Goal: Information Seeking & Learning: Learn about a topic

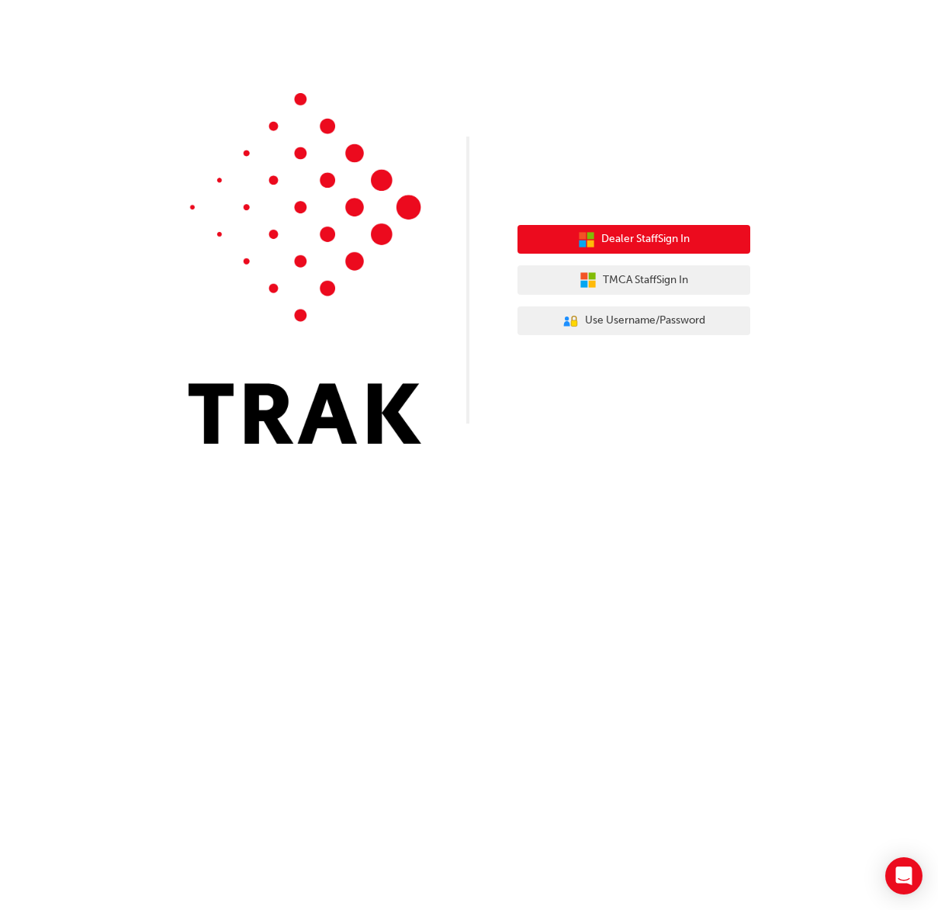
click at [693, 238] on button "Dealer Staff Sign In" at bounding box center [633, 239] width 233 height 29
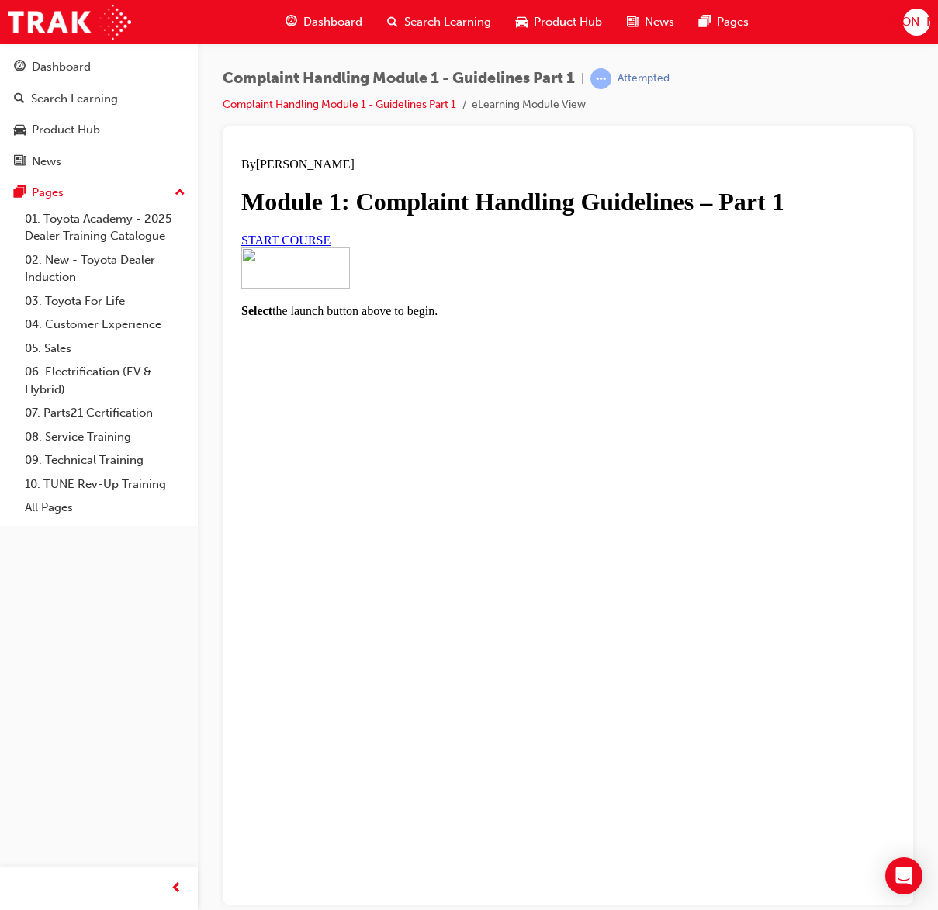
click at [330, 246] on link "START COURSE" at bounding box center [285, 239] width 89 height 13
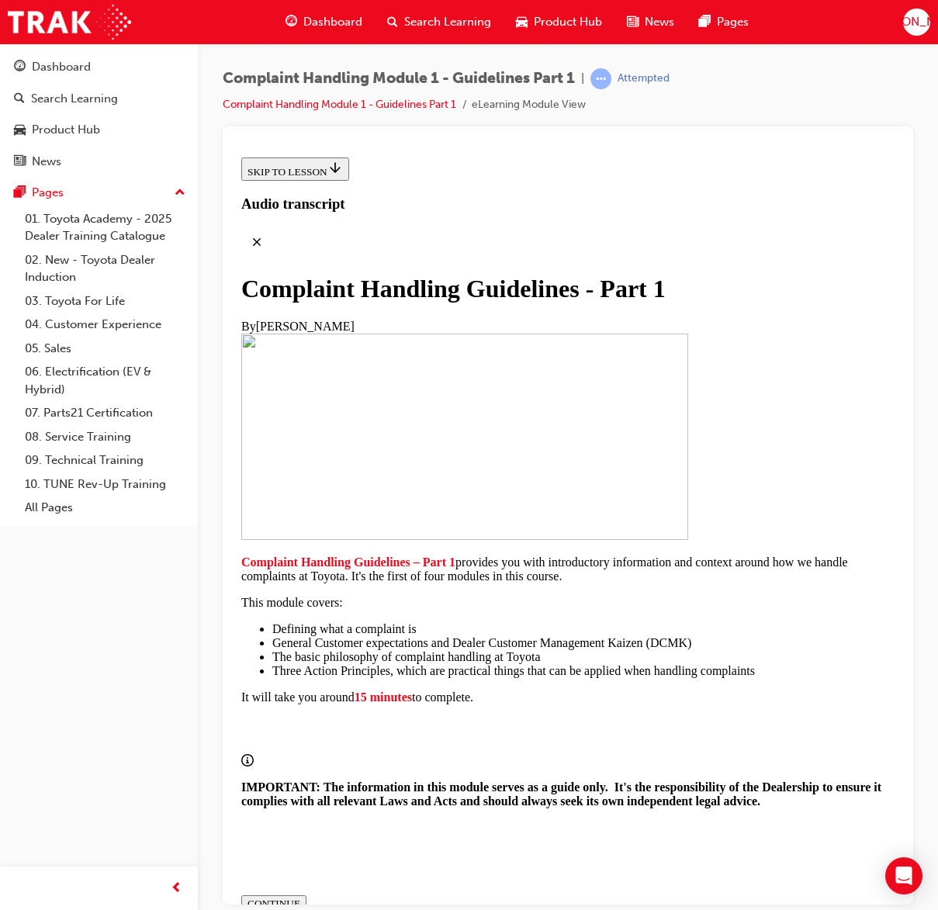
scroll to position [260, 0]
click at [300, 897] on div "CONTINUE" at bounding box center [273, 903] width 53 height 12
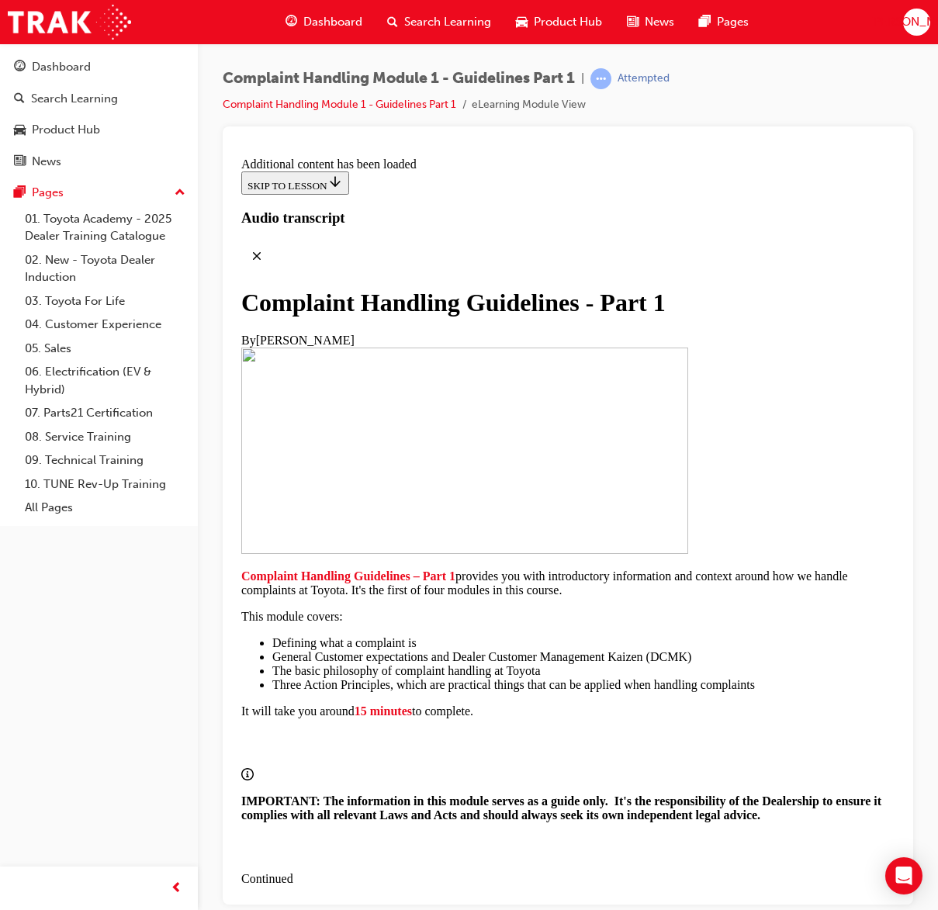
scroll to position [1912, 0]
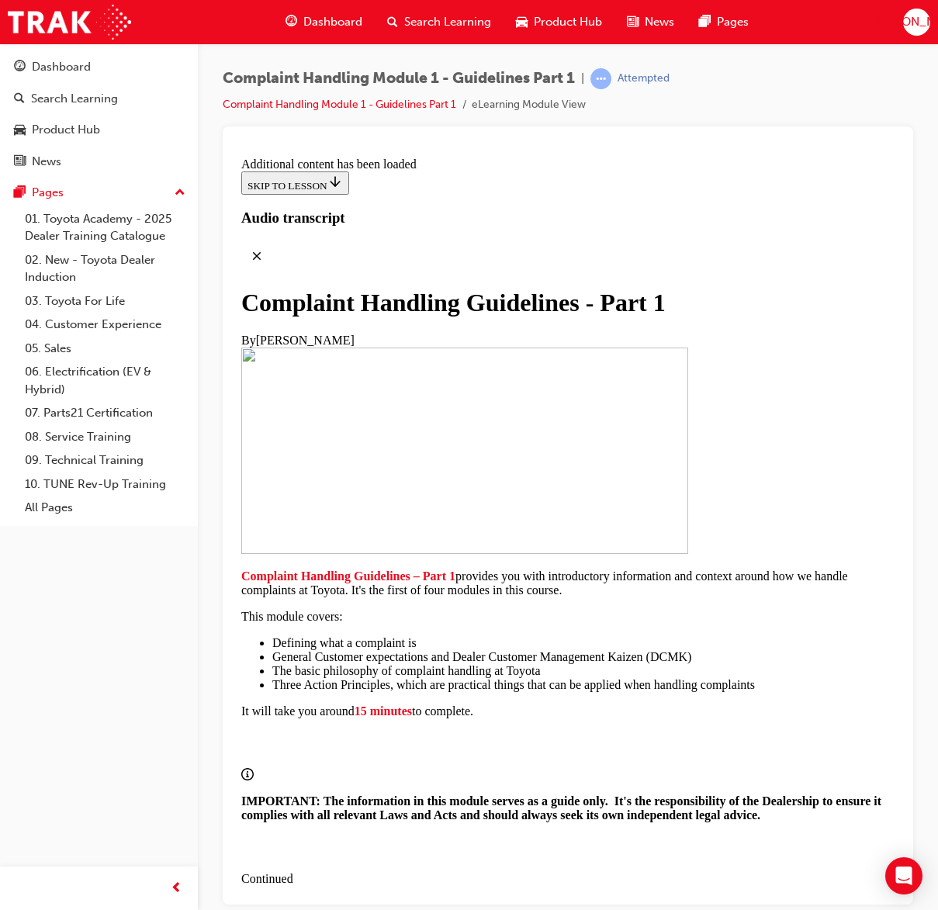
scroll to position [7673, 0]
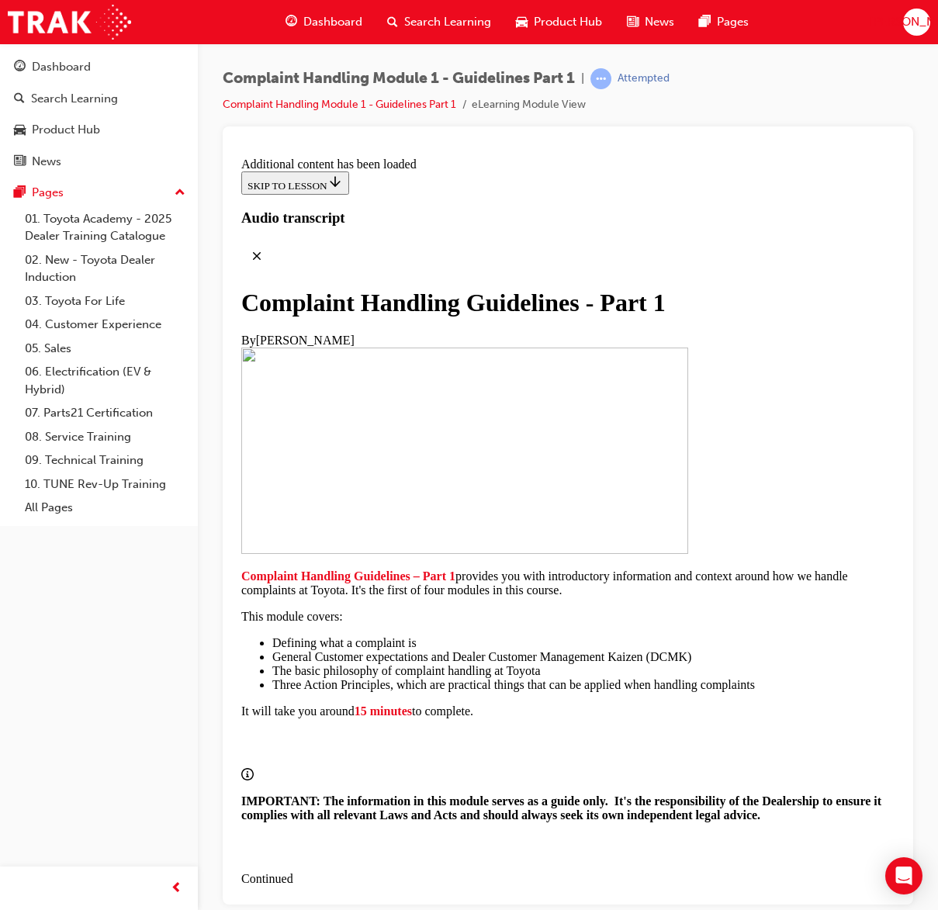
scroll to position [10083, 0]
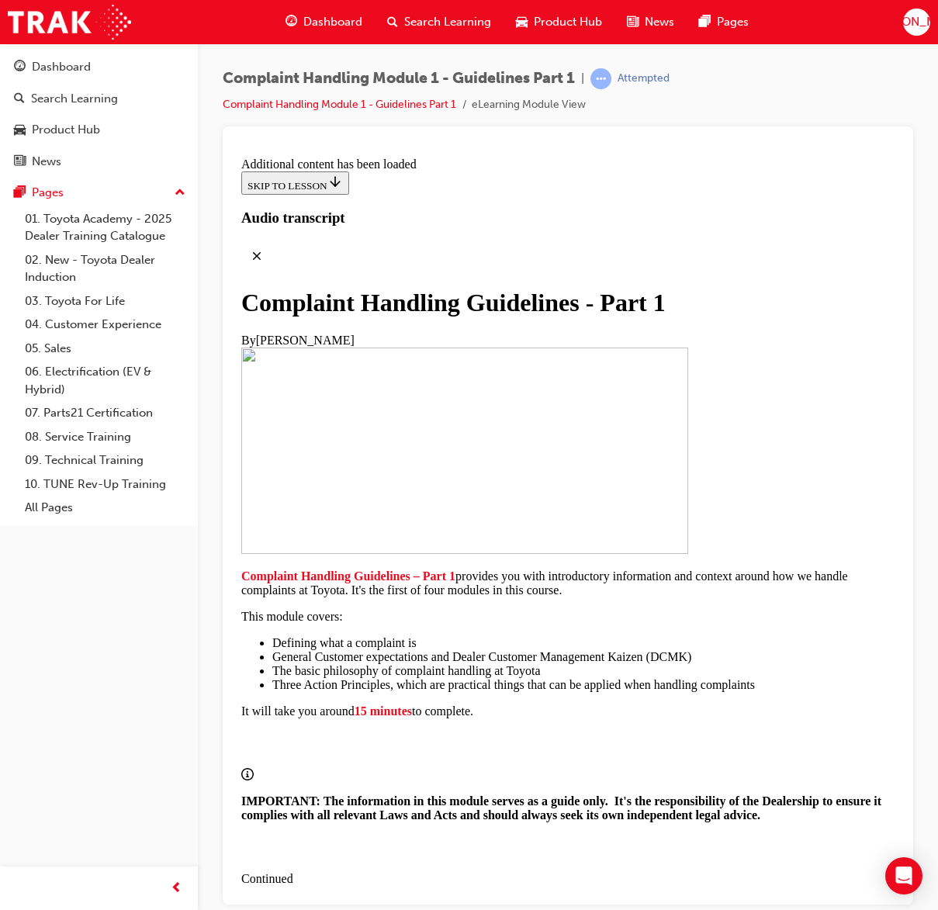
radio input "true"
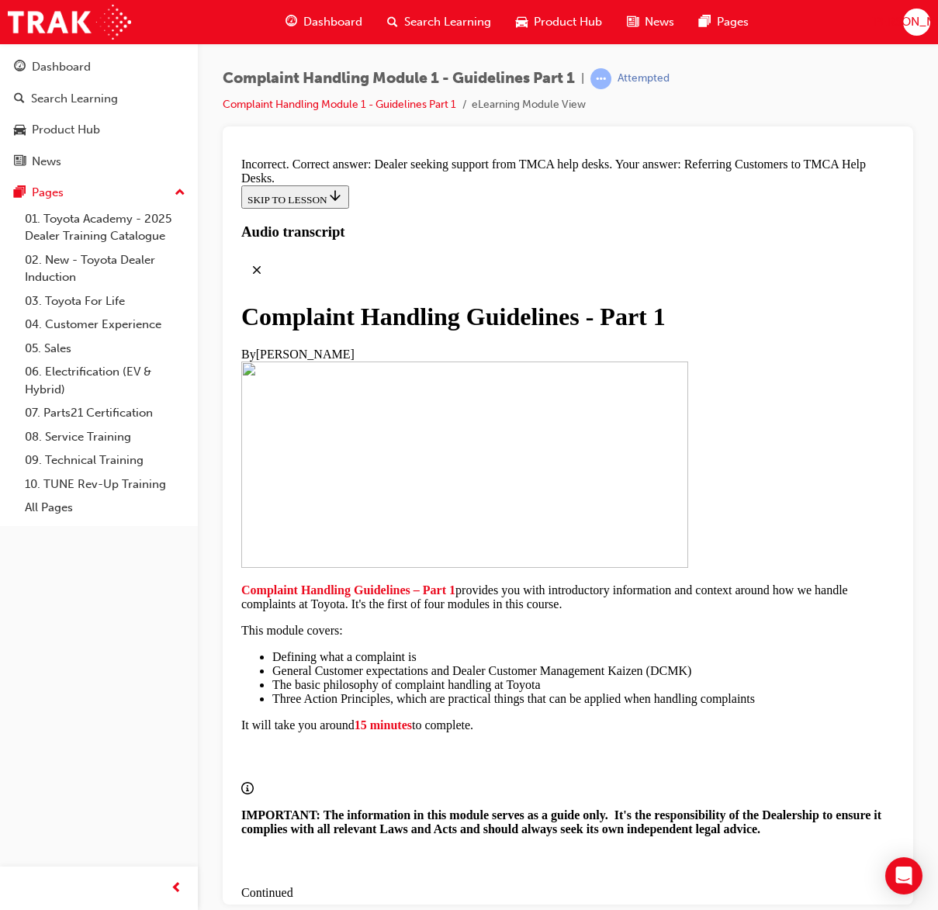
scroll to position [11149, 0]
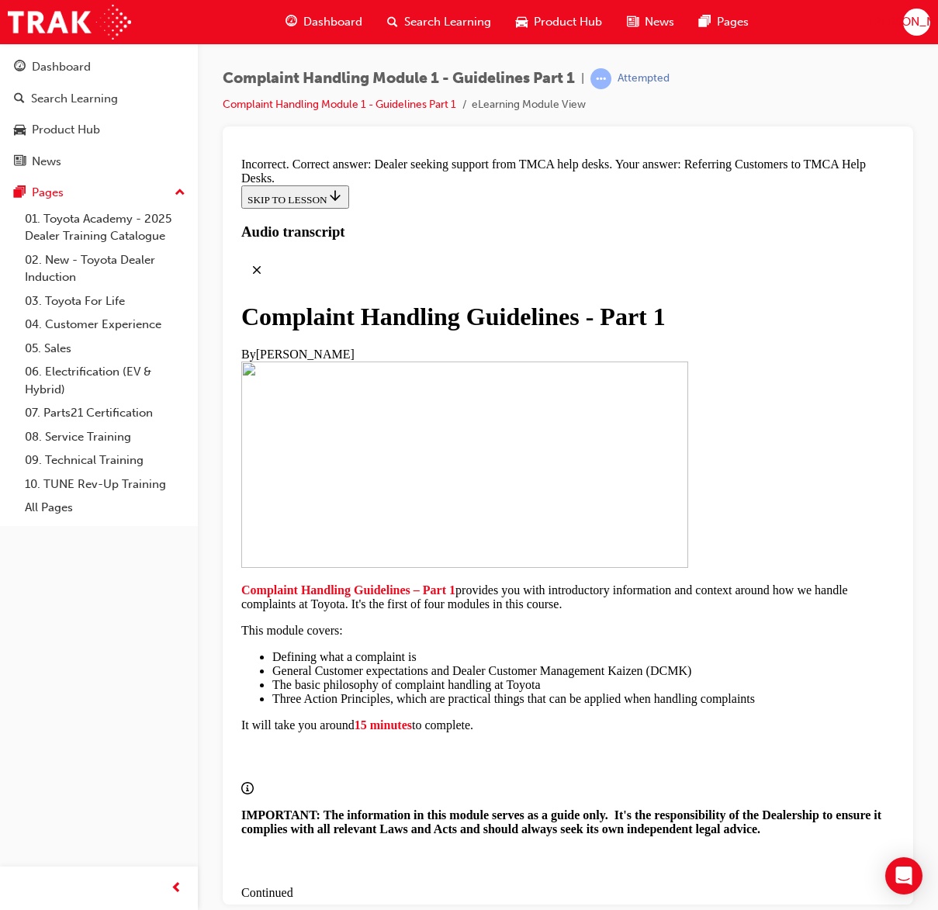
radio input "true"
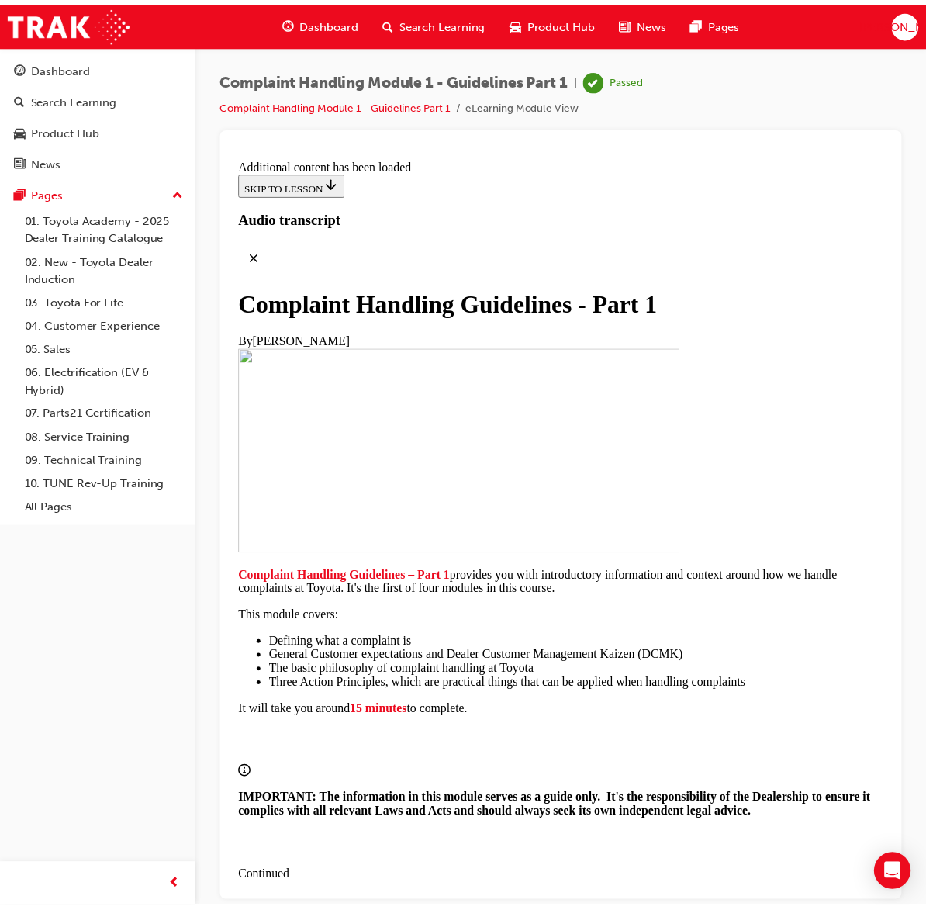
scroll to position [11772, 0]
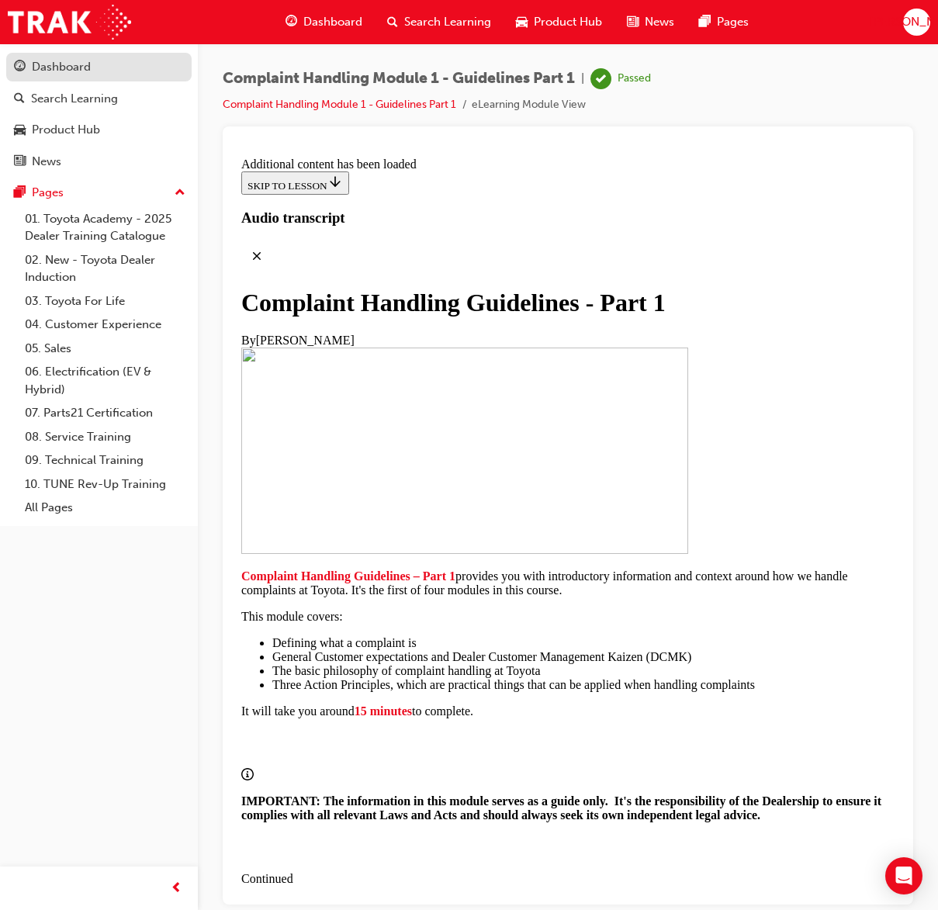
click at [83, 70] on div "Dashboard" at bounding box center [61, 67] width 59 height 18
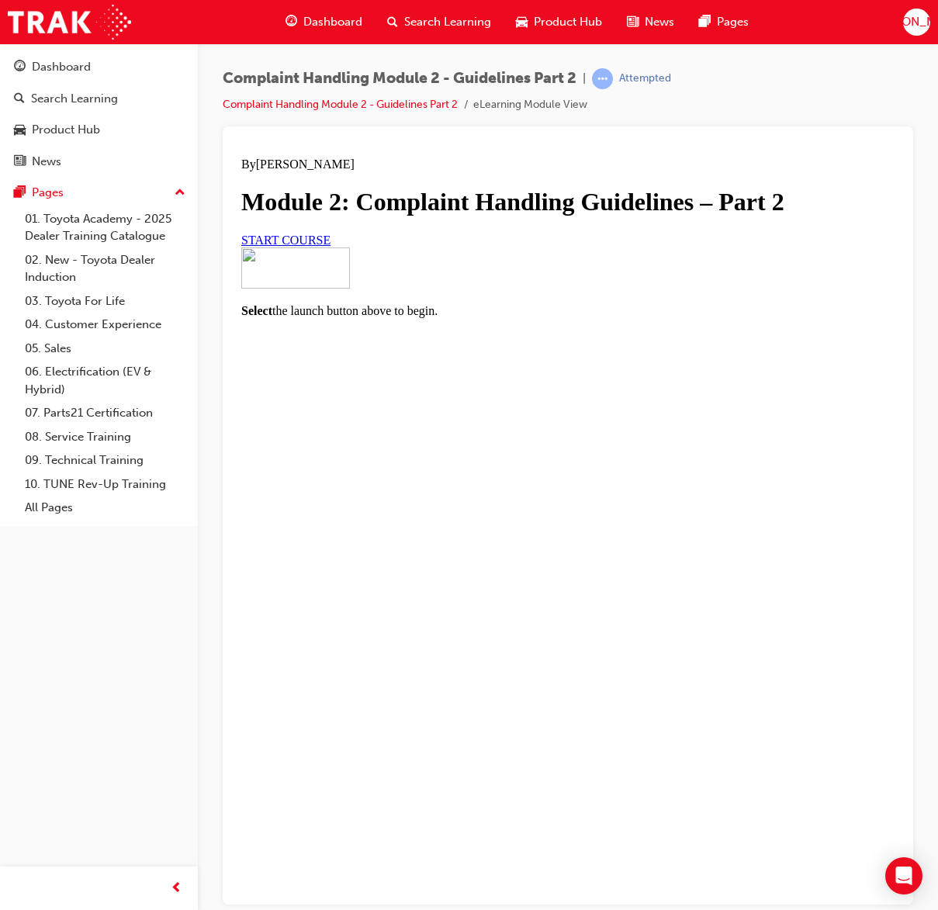
click at [330, 246] on span "START COURSE" at bounding box center [285, 239] width 89 height 13
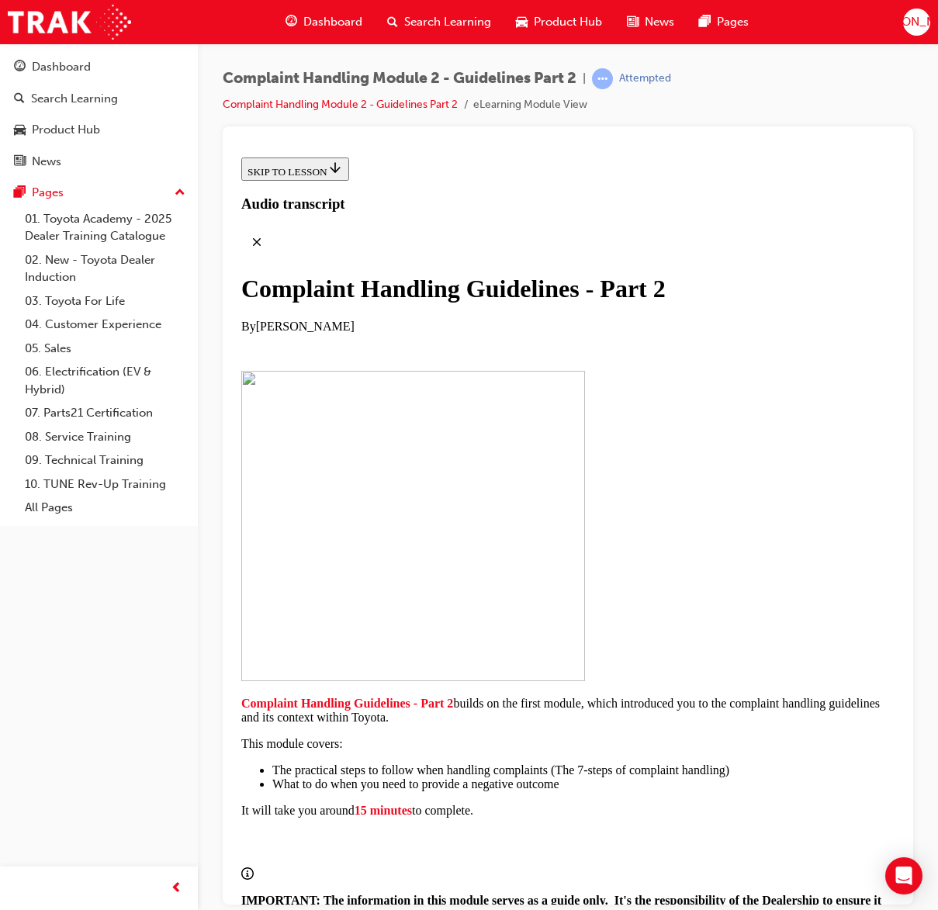
scroll to position [161, 0]
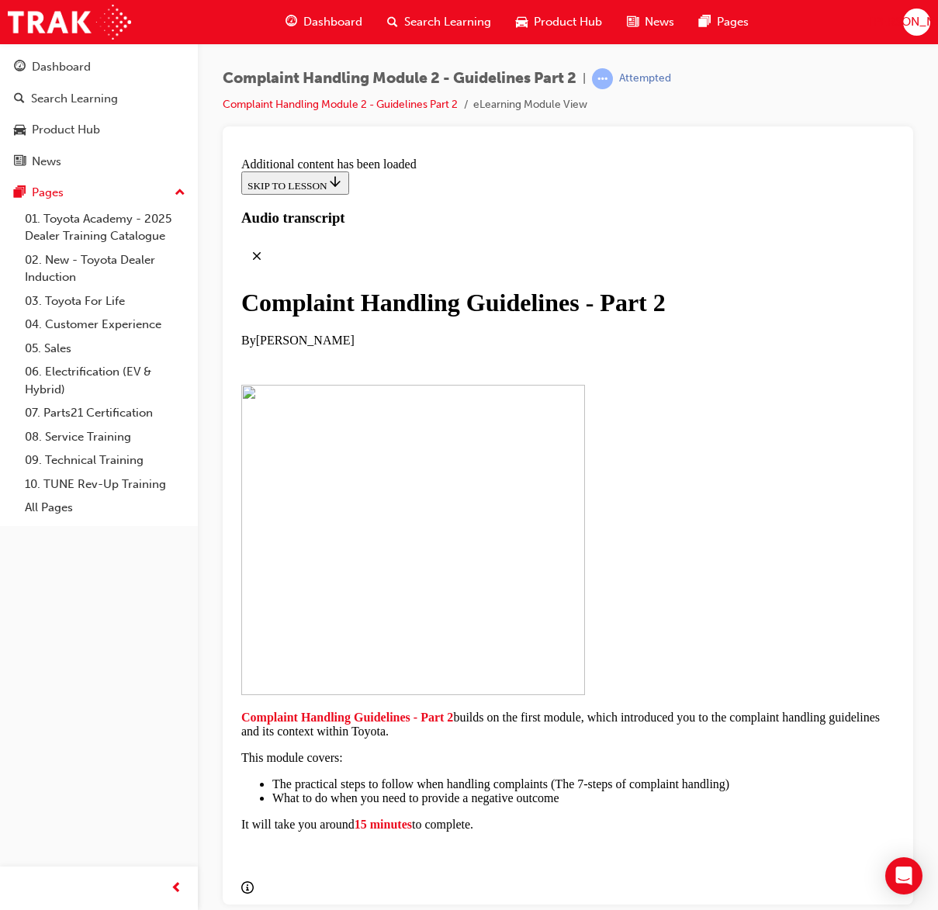
scroll to position [967, 0]
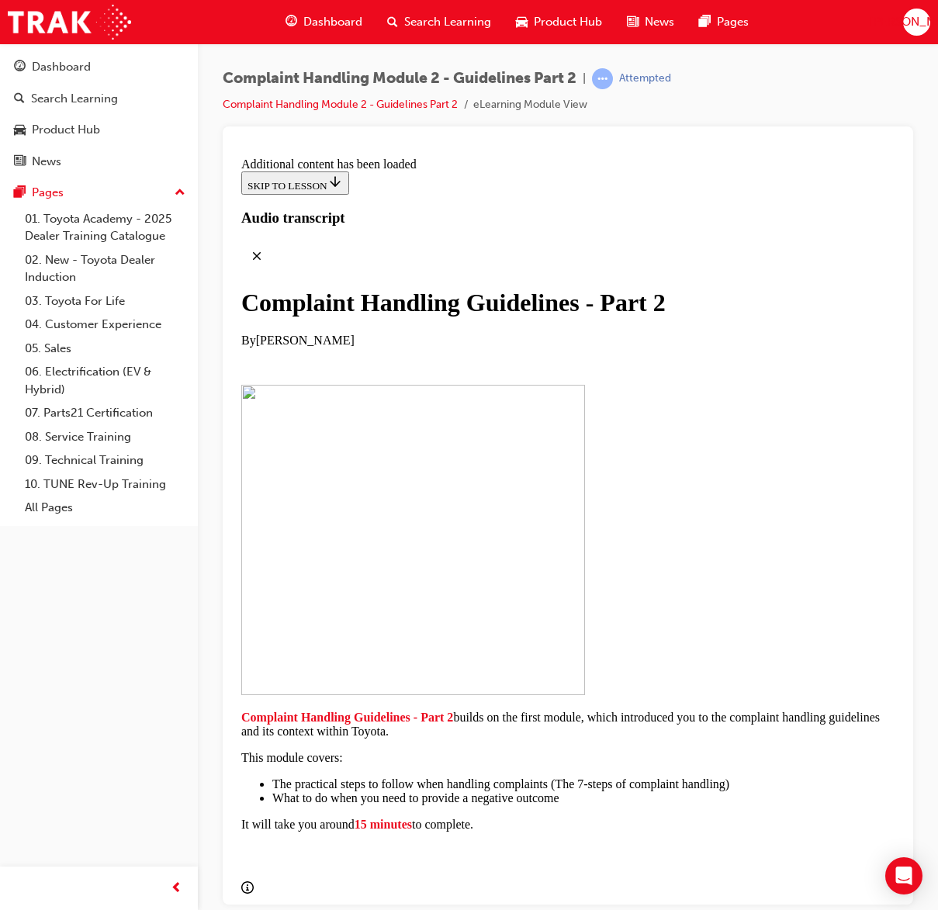
scroll to position [9598, 0]
checkbox input "true"
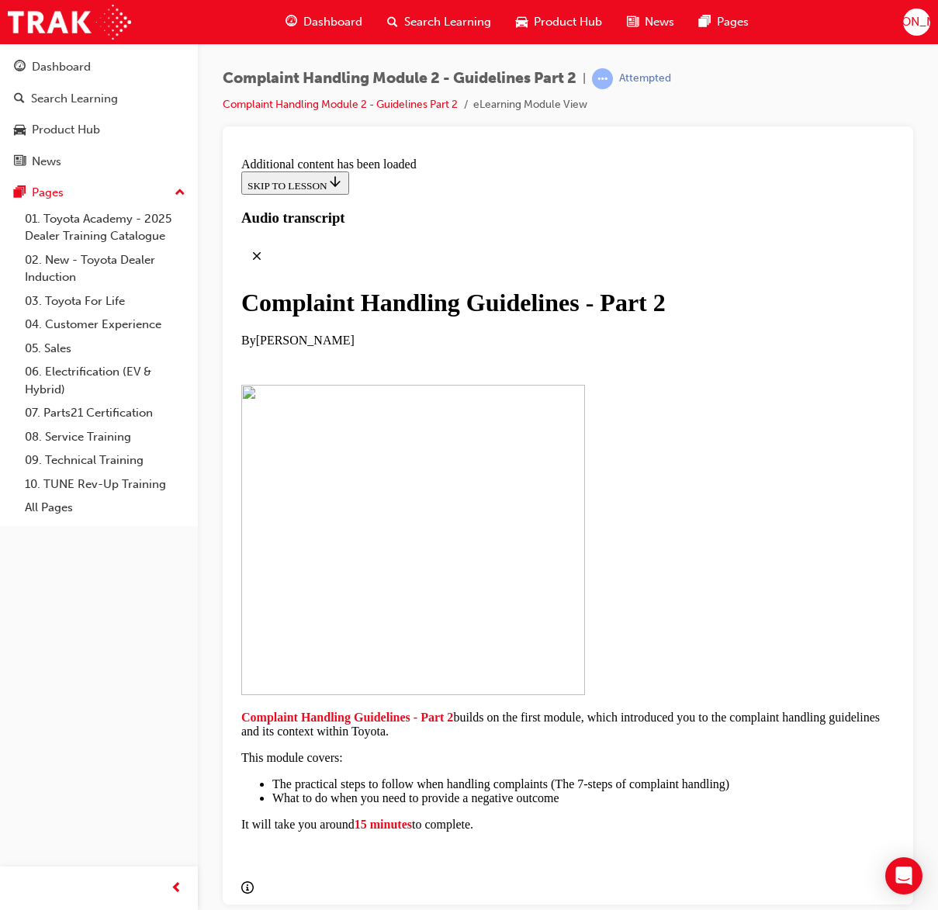
checkbox input "true"
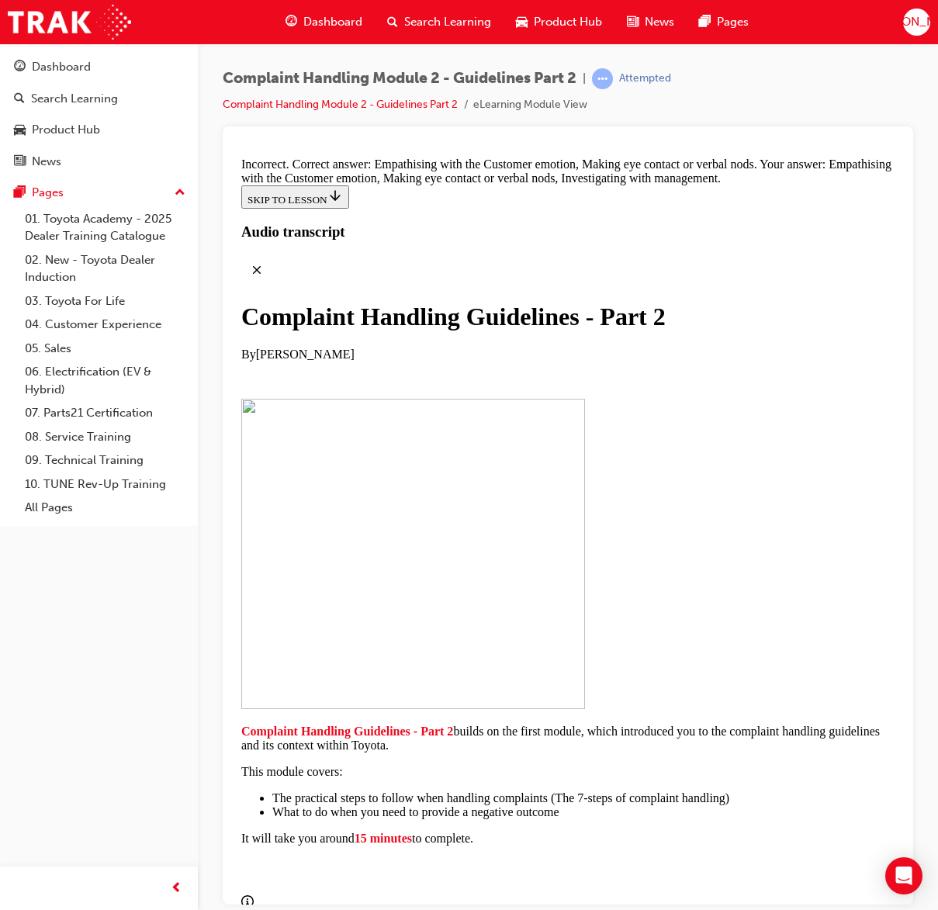
scroll to position [9753, 0]
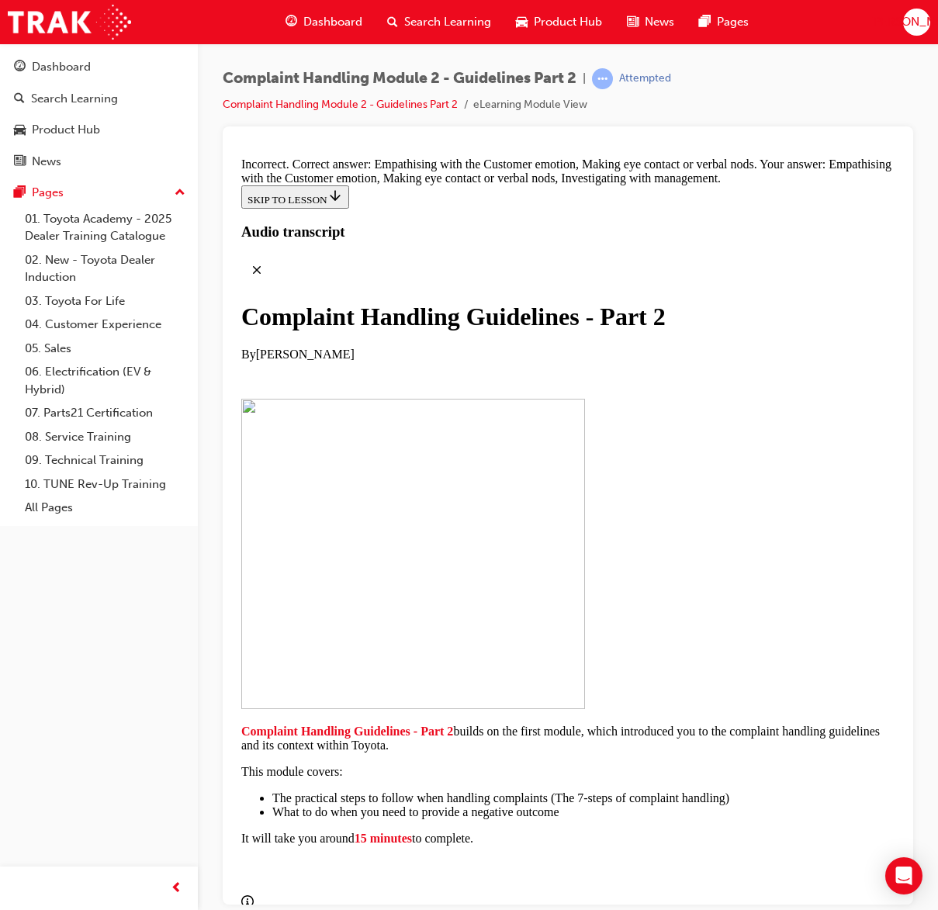
checkbox input "true"
checkbox input "false"
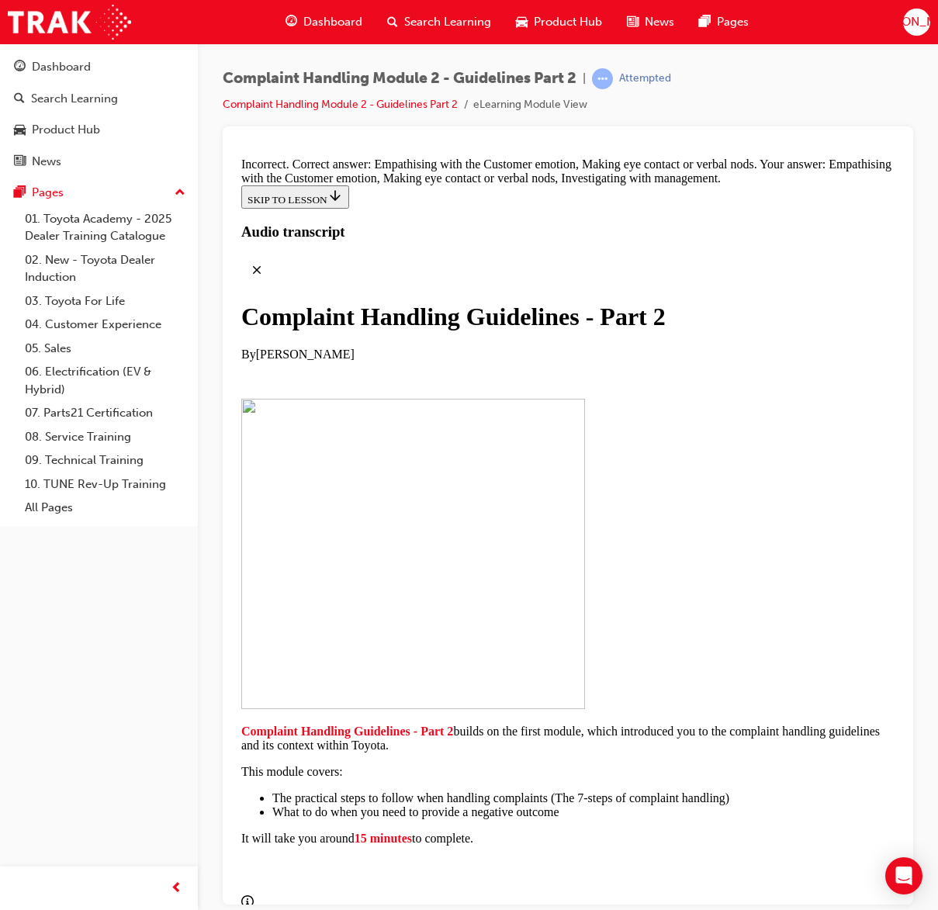
drag, startPoint x: 555, startPoint y: 649, endPoint x: 570, endPoint y: 651, distance: 15.7
drag, startPoint x: 465, startPoint y: 701, endPoint x: 753, endPoint y: 303, distance: 491.7
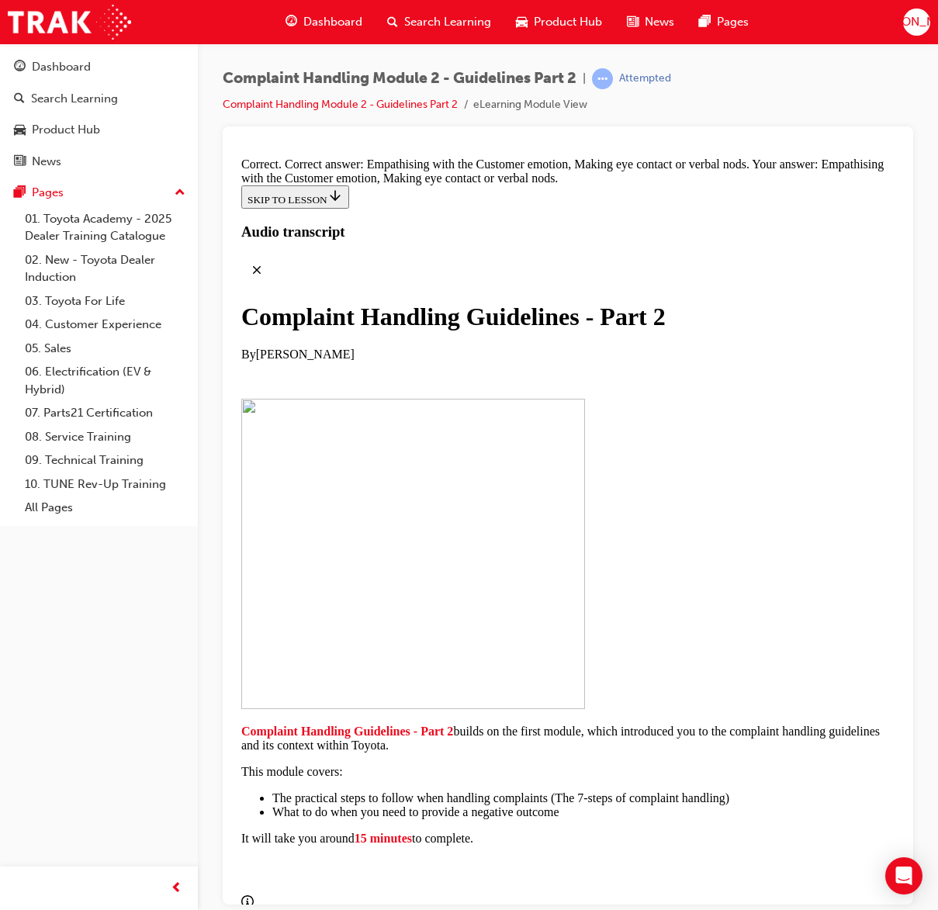
drag, startPoint x: 491, startPoint y: 483, endPoint x: 758, endPoint y: 403, distance: 278.3
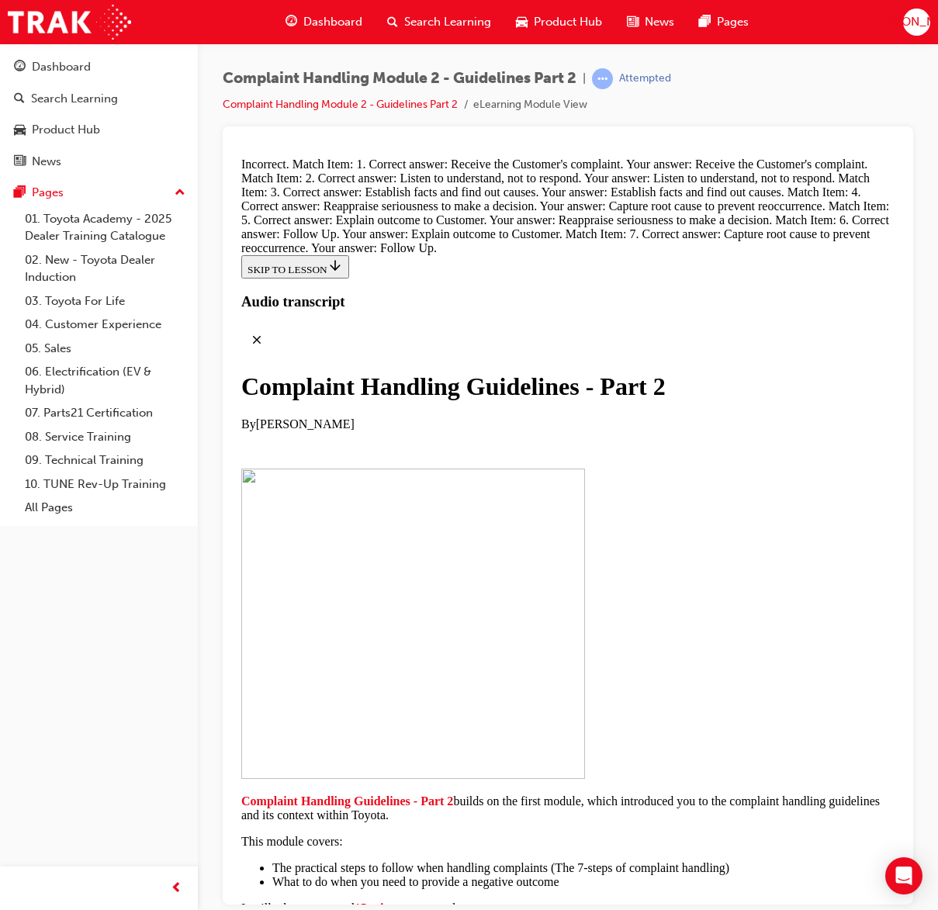
scroll to position [10711, 0]
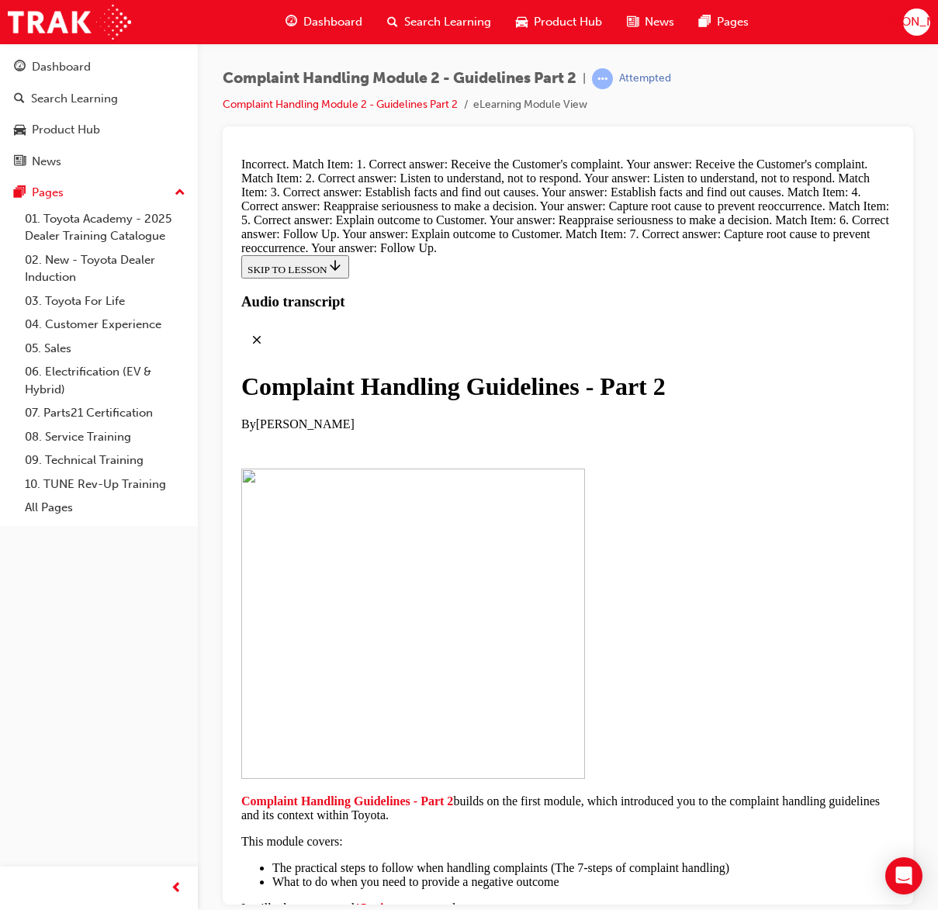
scroll to position [10458, 0]
drag, startPoint x: 774, startPoint y: 774, endPoint x: 786, endPoint y: 759, distance: 19.4
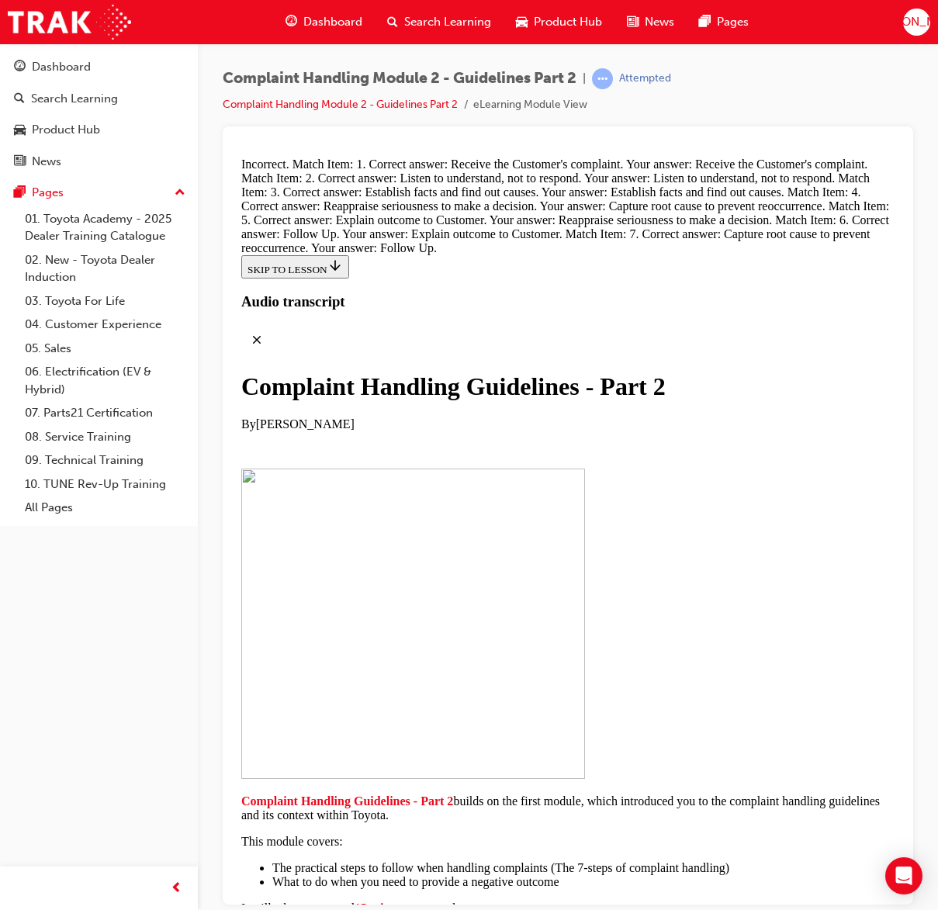
scroll to position [54, 0]
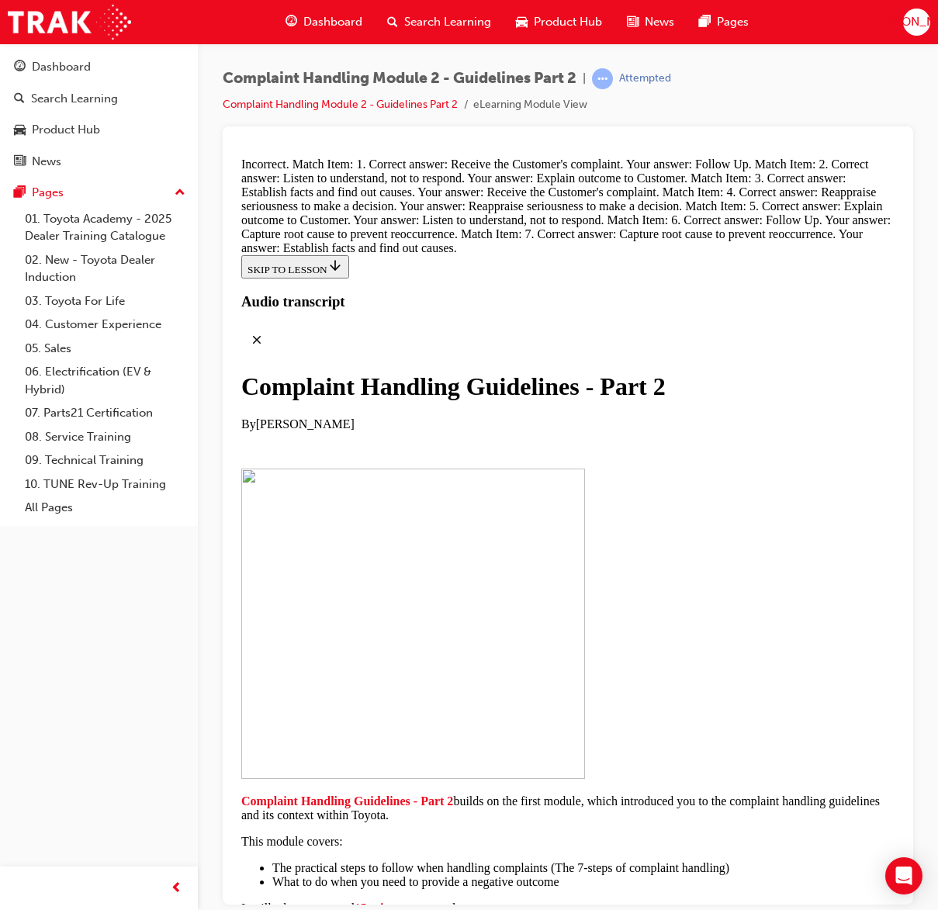
scroll to position [10556, 0]
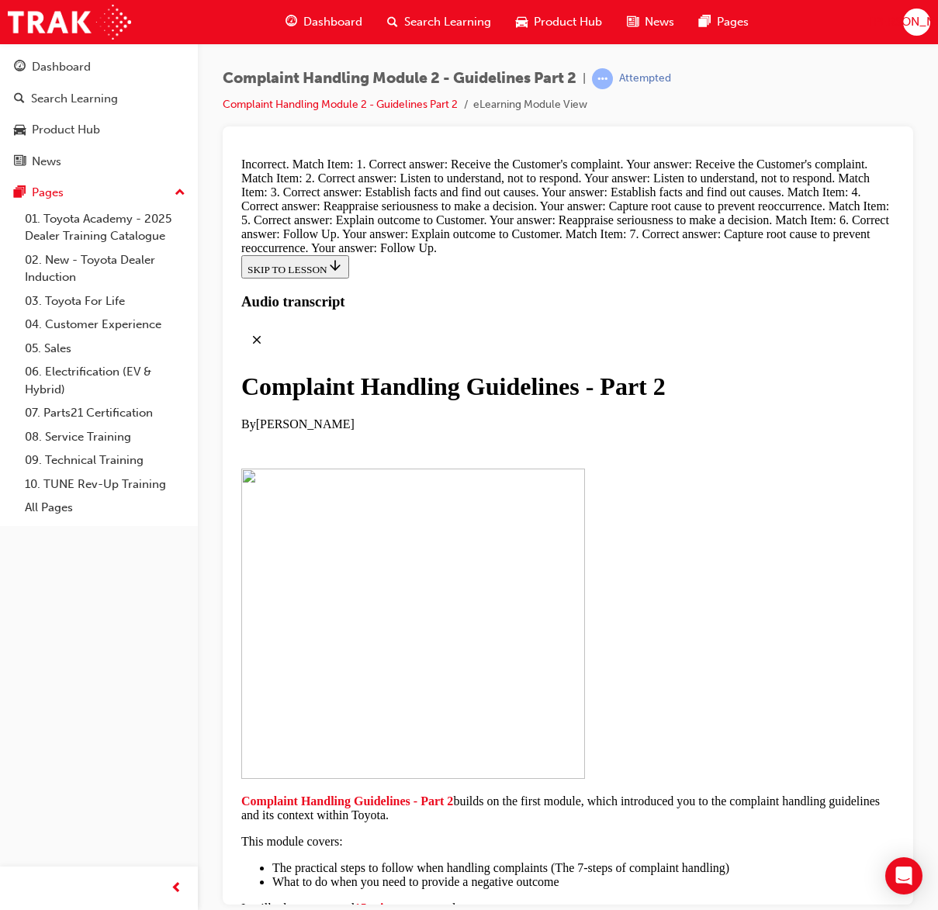
scroll to position [11311, 0]
radio input "true"
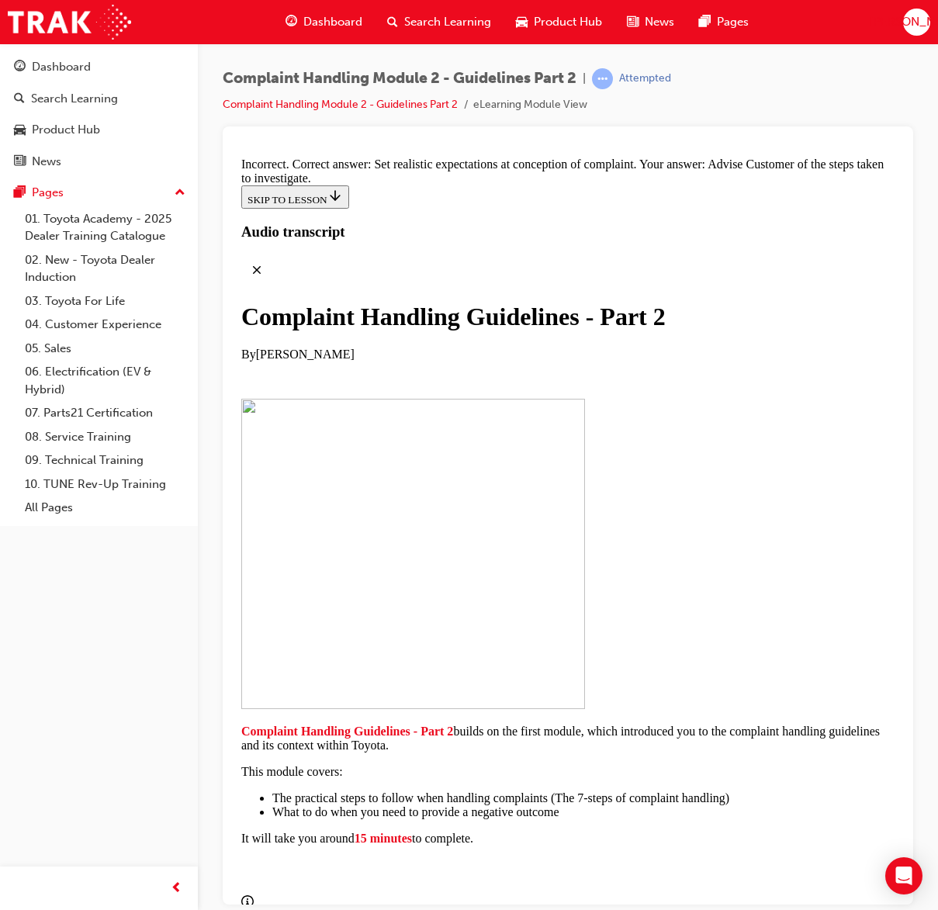
scroll to position [11466, 0]
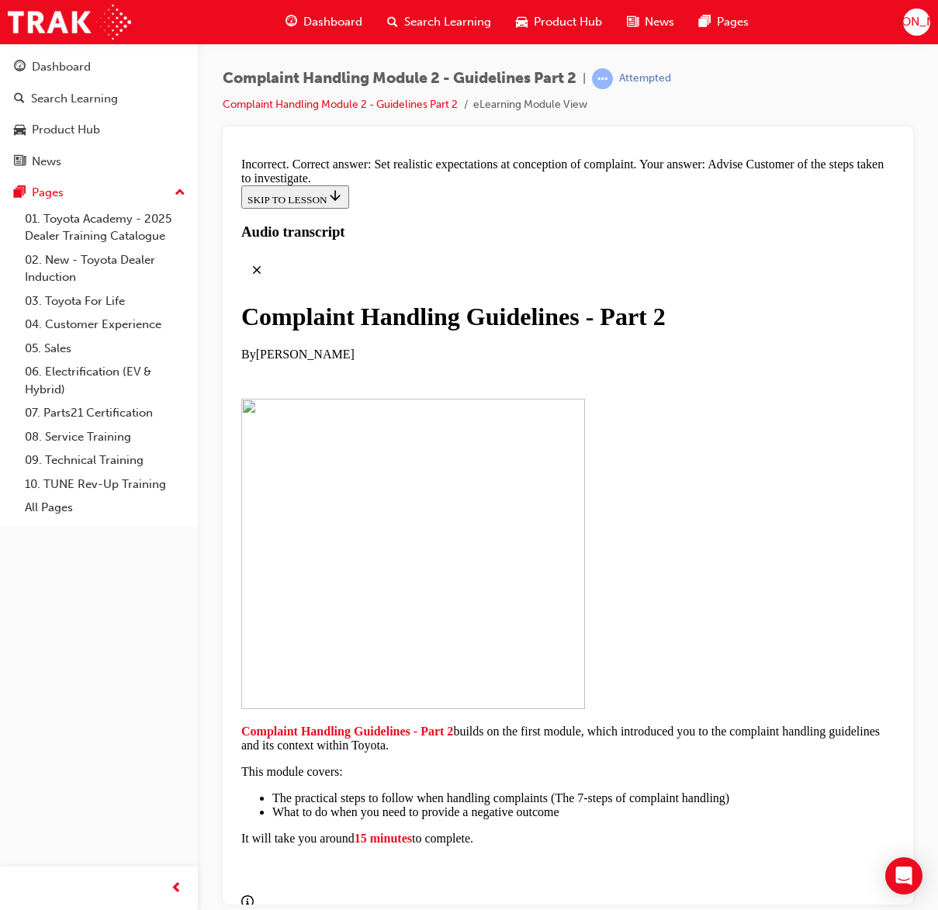
radio input "true"
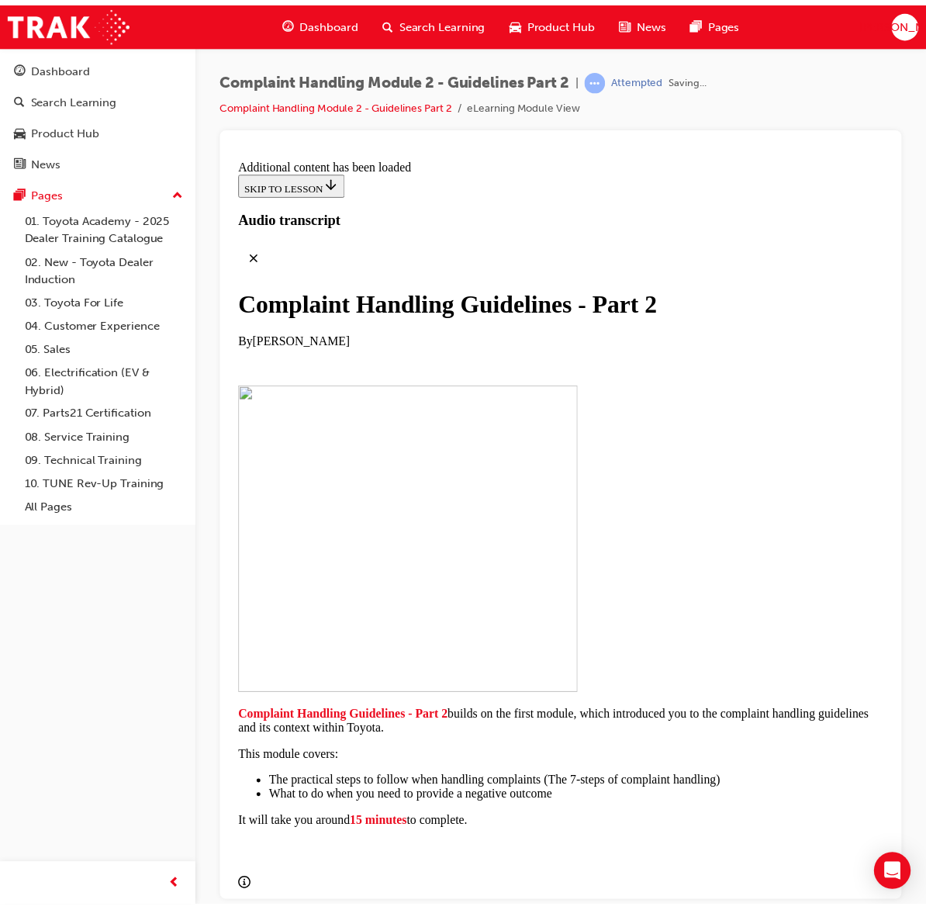
scroll to position [12108, 0]
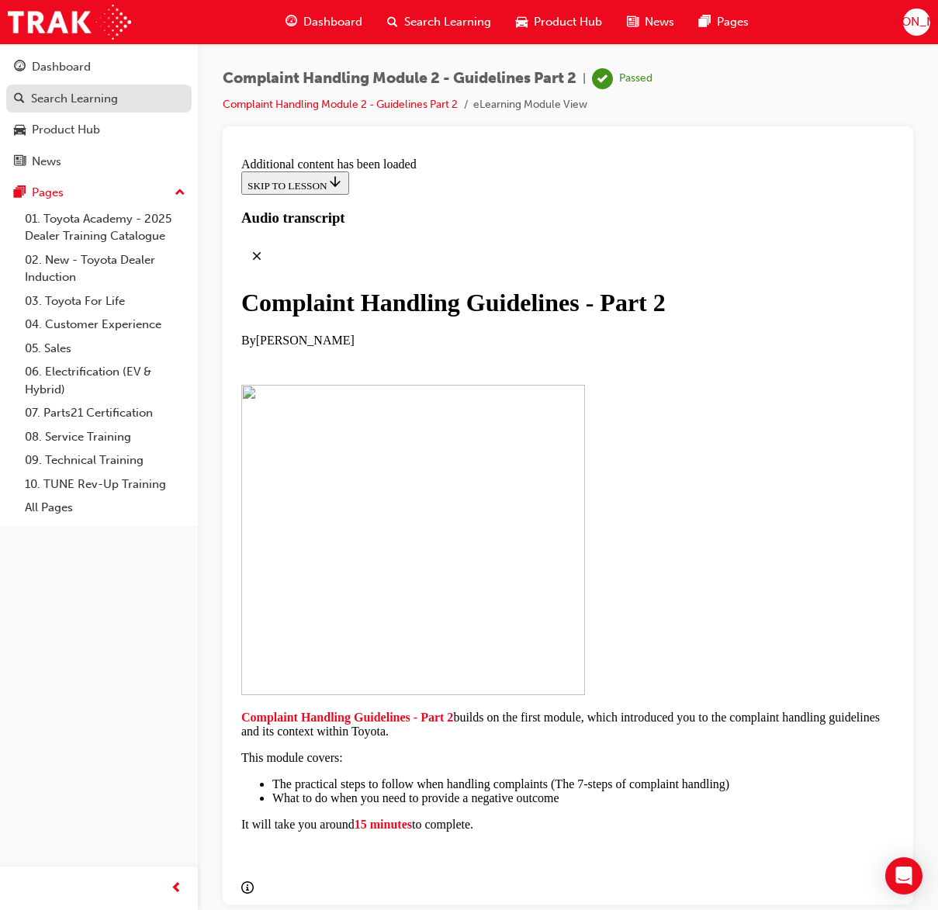
click at [81, 95] on div "Search Learning" at bounding box center [74, 99] width 87 height 18
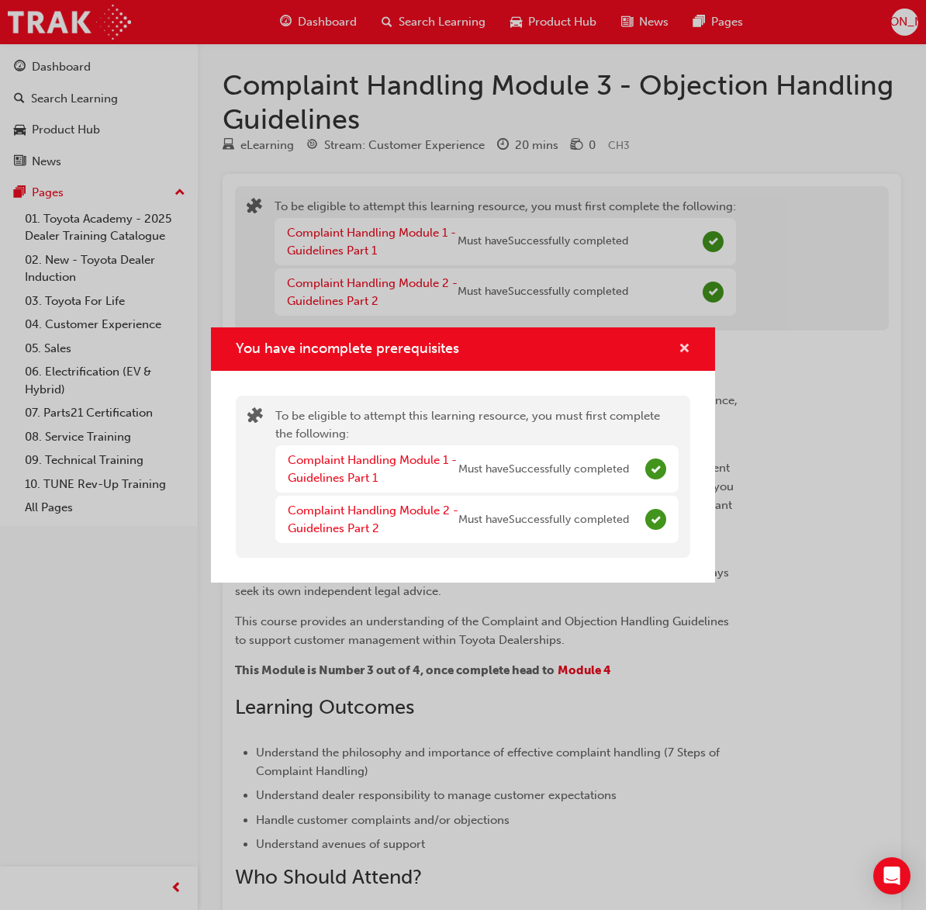
click at [680, 343] on span "cross-icon" at bounding box center [685, 350] width 12 height 14
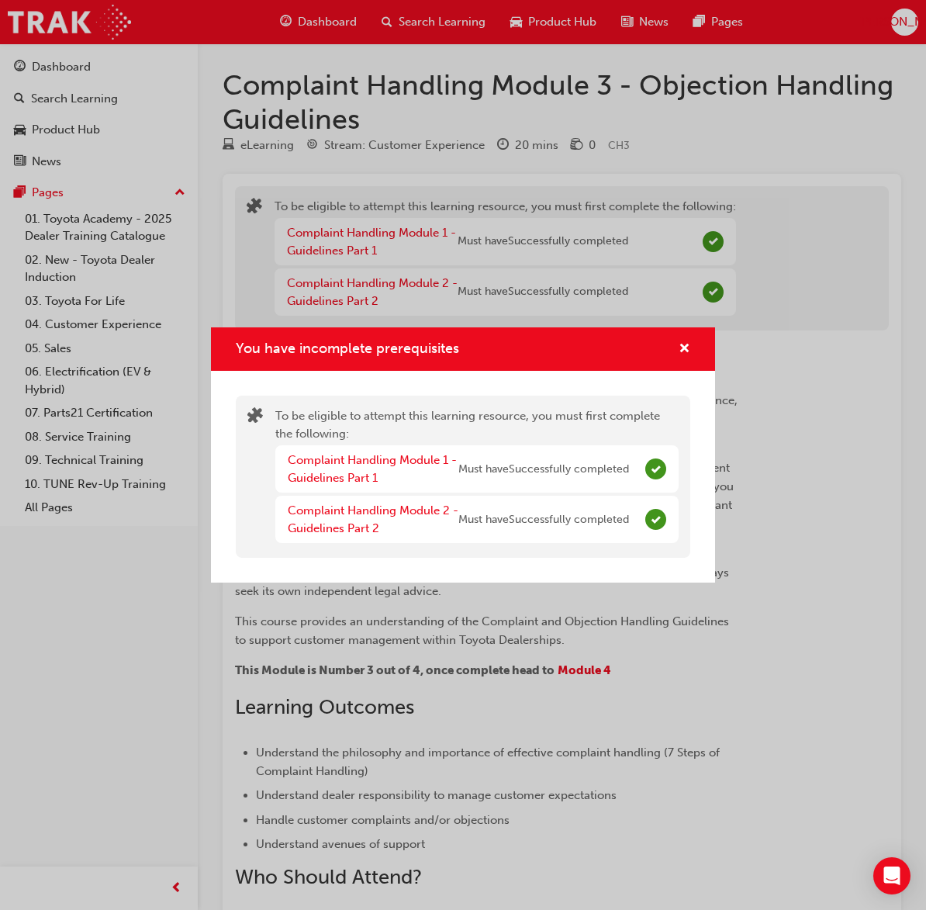
click at [590, 477] on span "Must have Successfully completed" at bounding box center [543, 470] width 171 height 18
click at [397, 465] on link "Complaint Handling Module 1 - Guidelines Part 1" at bounding box center [372, 469] width 169 height 32
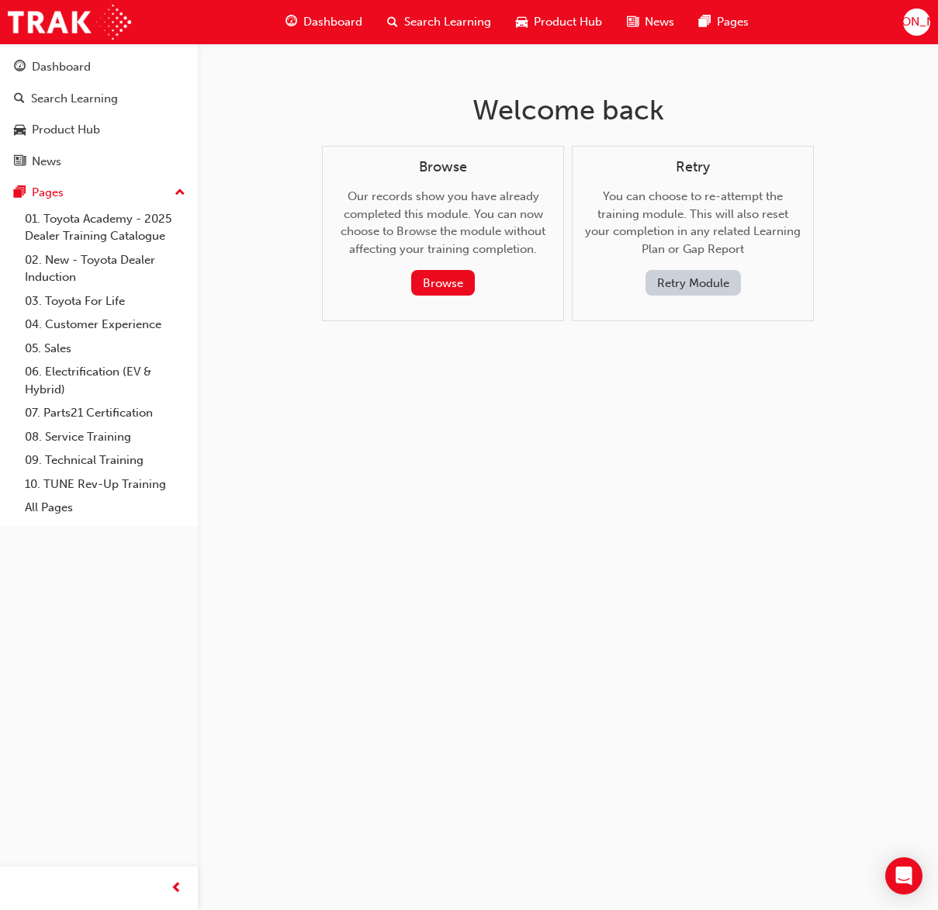
click at [714, 279] on button "Retry Module" at bounding box center [692, 283] width 95 height 26
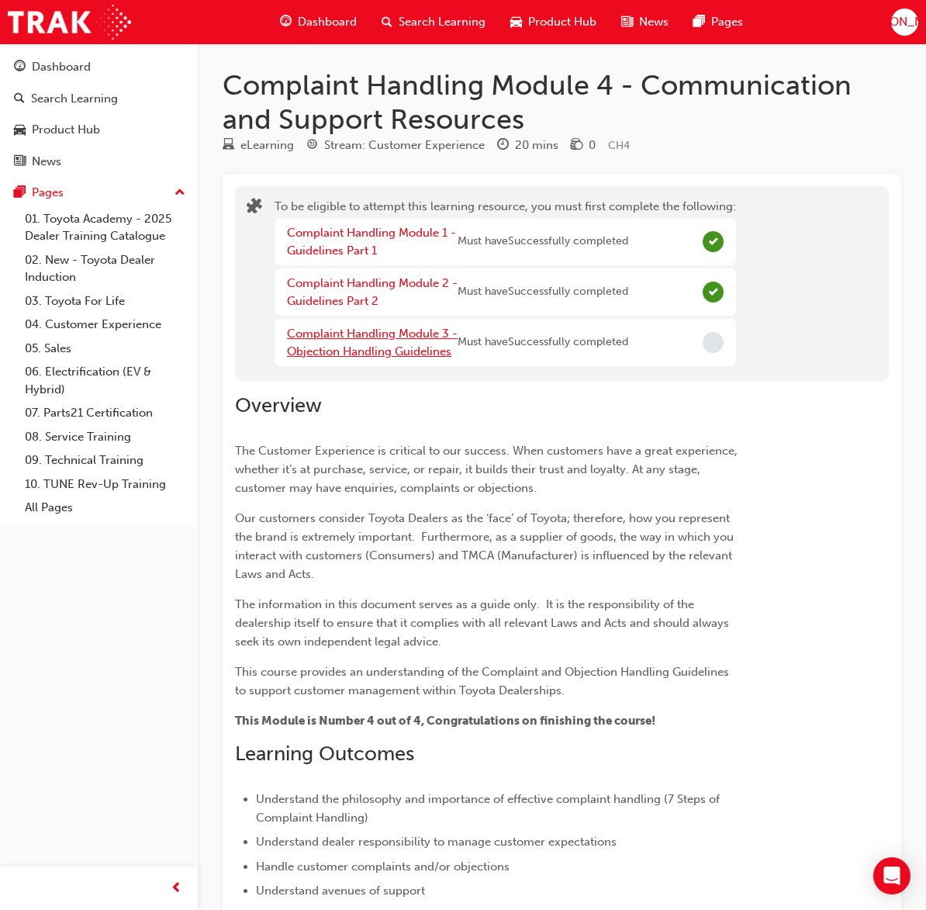
click at [341, 358] on link "Complaint Handling Module 3 - Objection Handling Guidelines" at bounding box center [372, 343] width 171 height 32
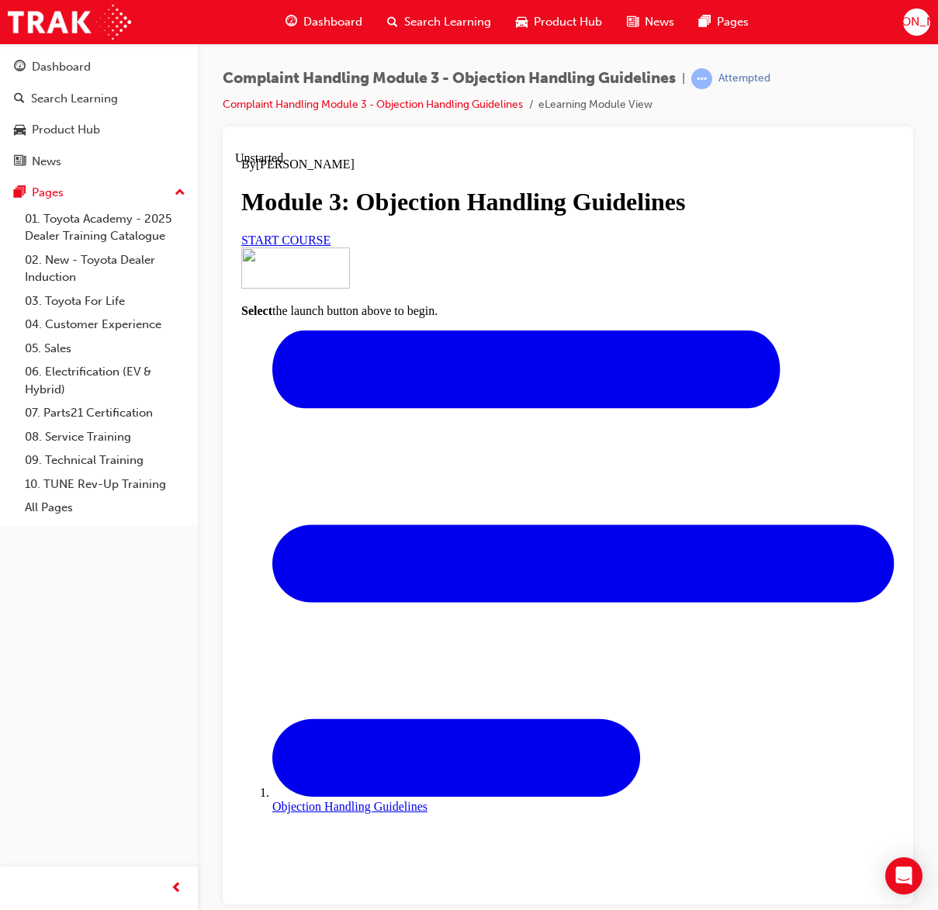
click at [330, 246] on link "START COURSE" at bounding box center [285, 239] width 89 height 13
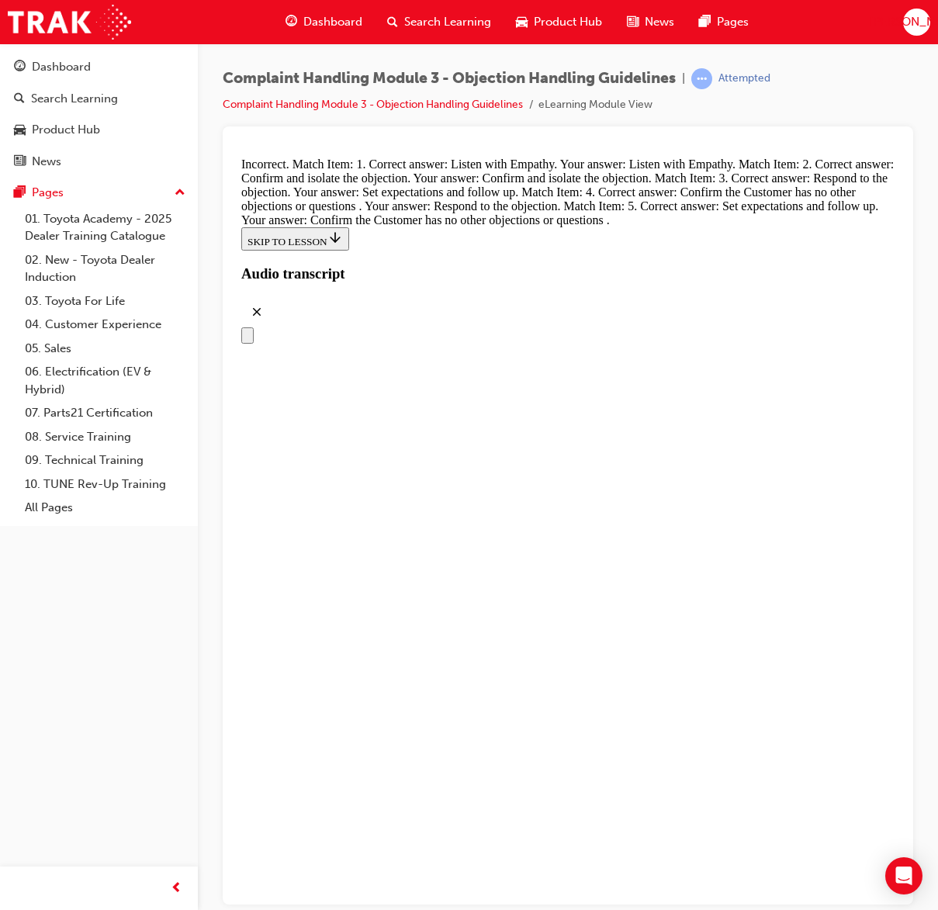
scroll to position [6439, 0]
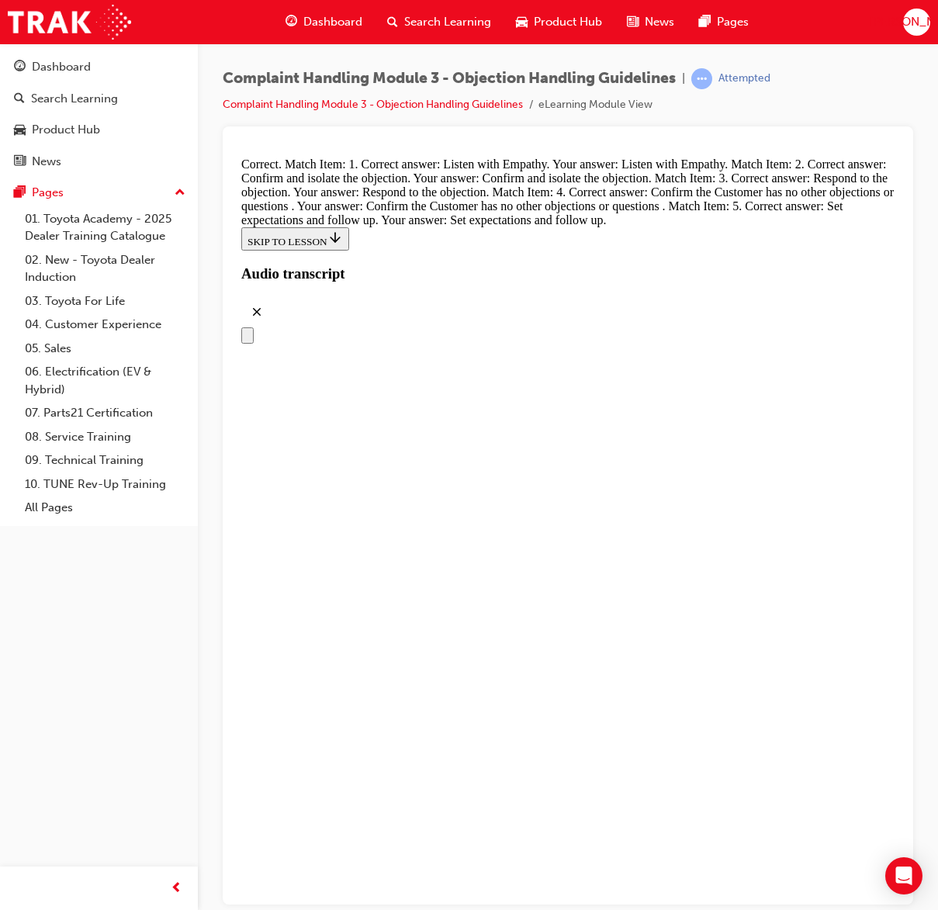
drag, startPoint x: 341, startPoint y: 383, endPoint x: 510, endPoint y: 543, distance: 232.7
radio input "true"
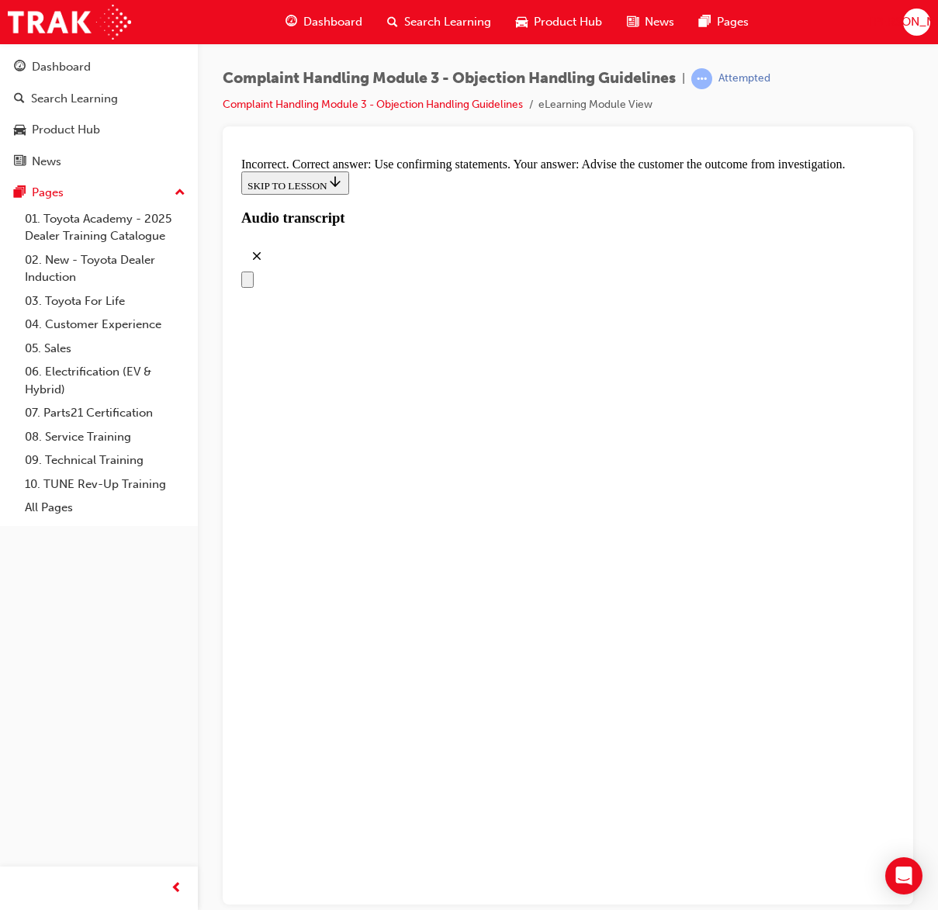
radio input "true"
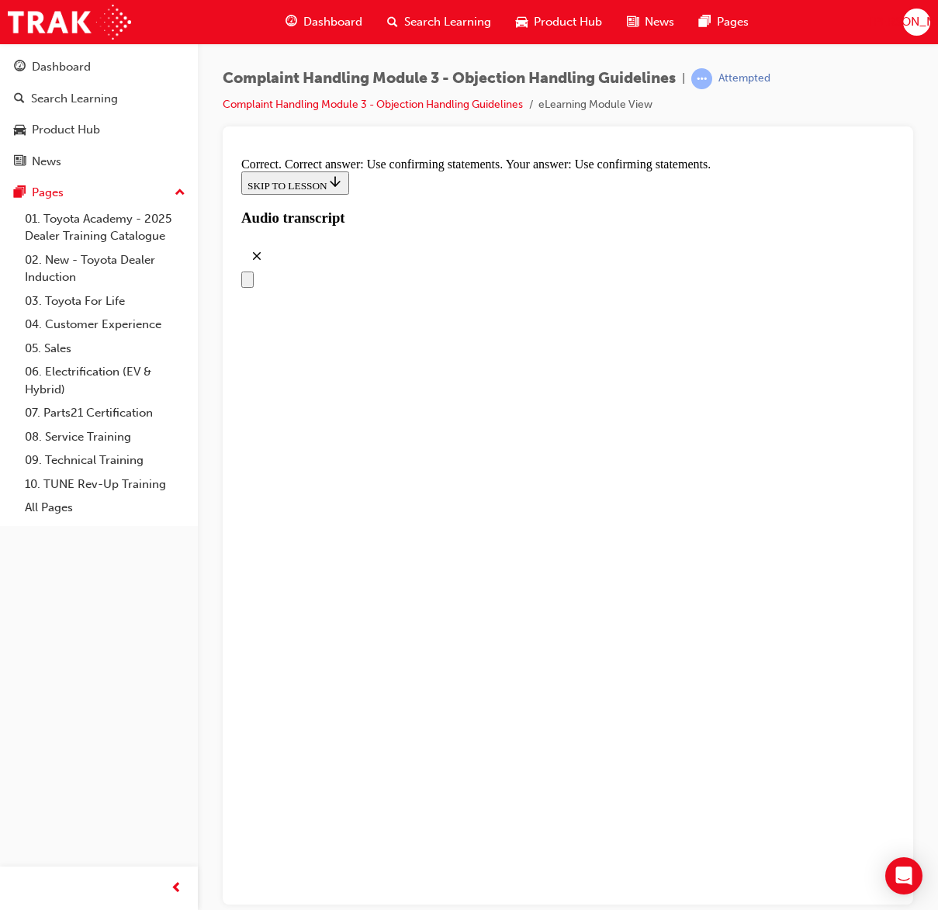
scroll to position [7603, 0]
radio input "true"
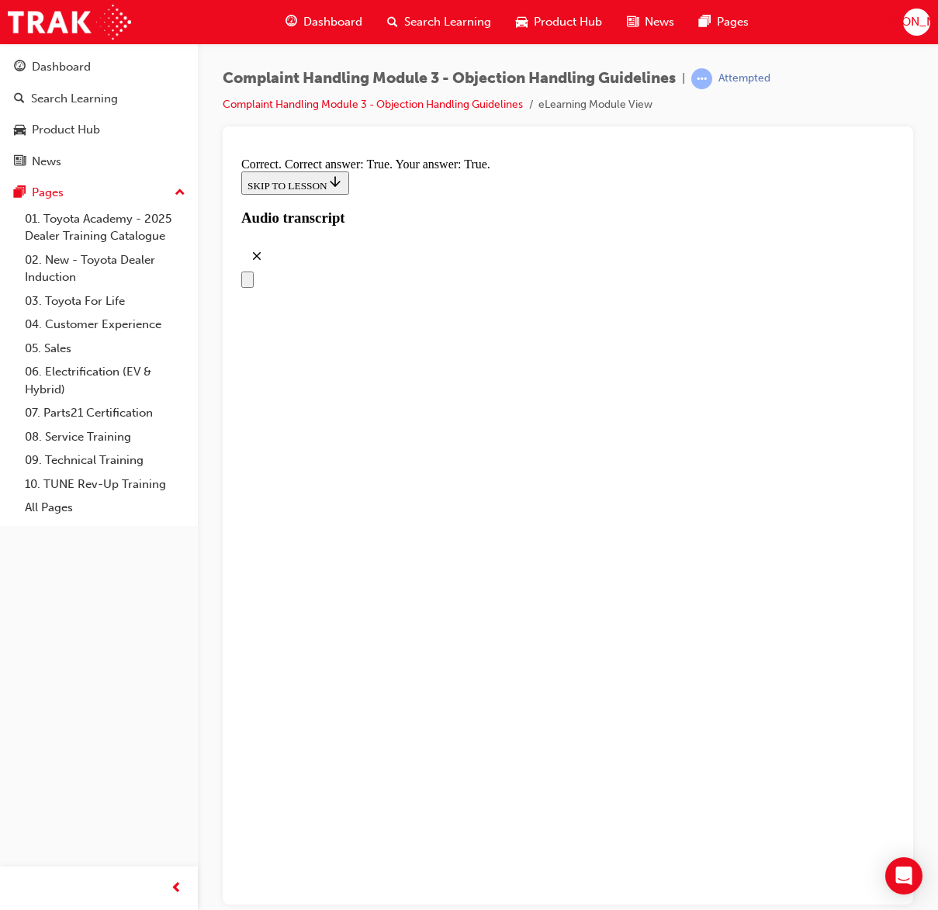
scroll to position [8146, 0]
checkbox input "true"
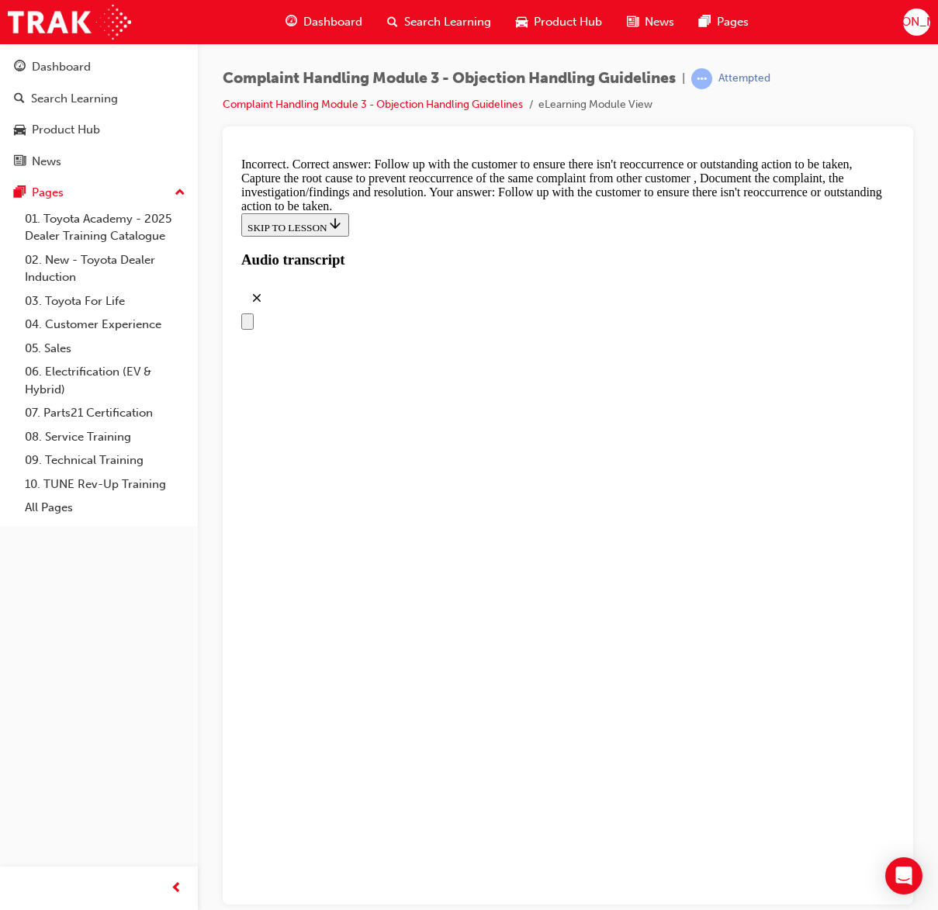
scroll to position [8353, 0]
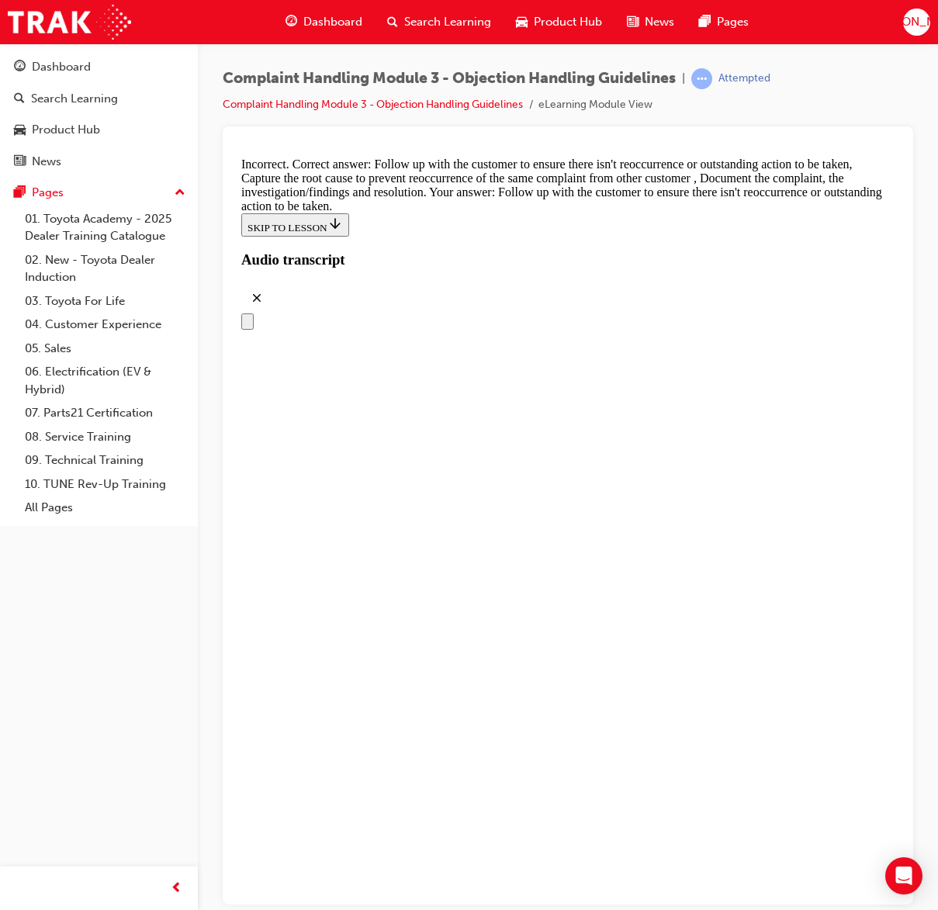
checkbox input "true"
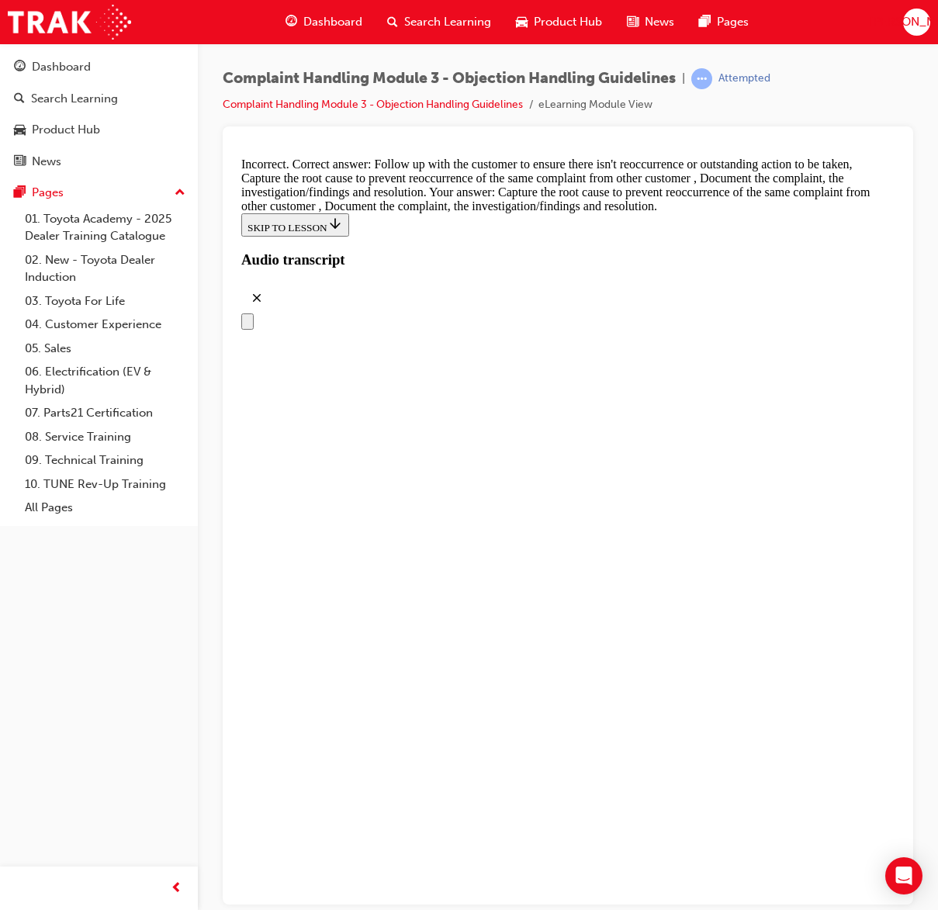
scroll to position [8353, 0]
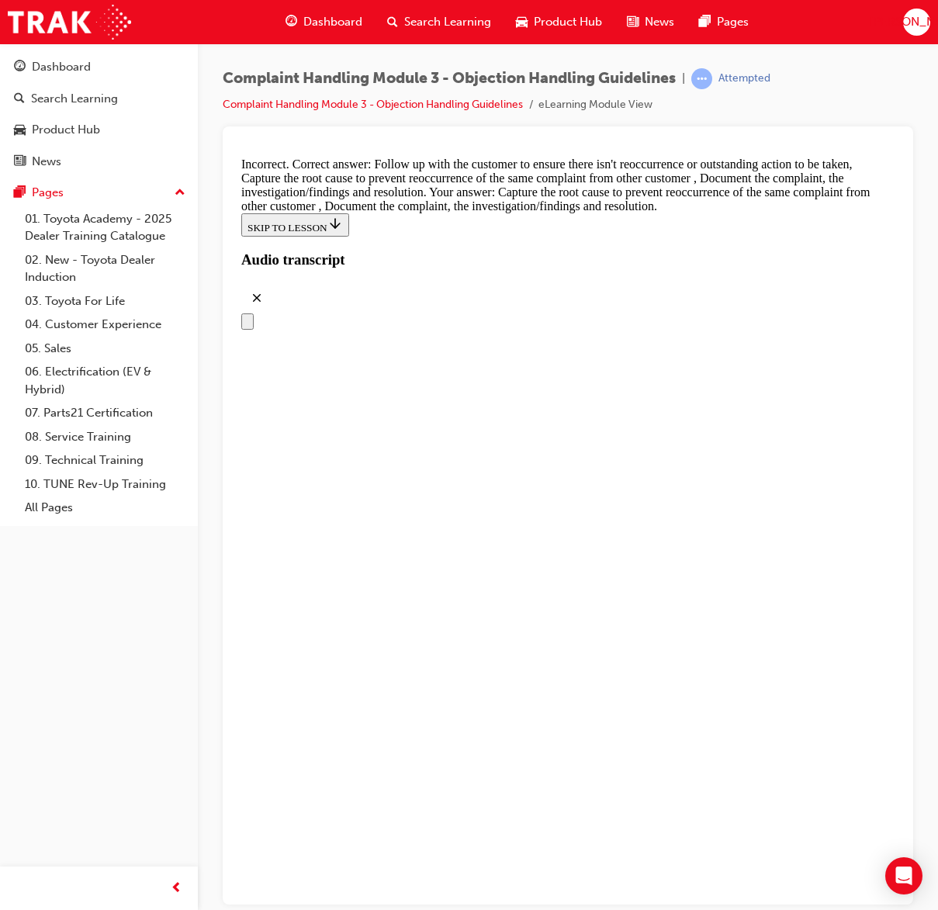
checkbox input "false"
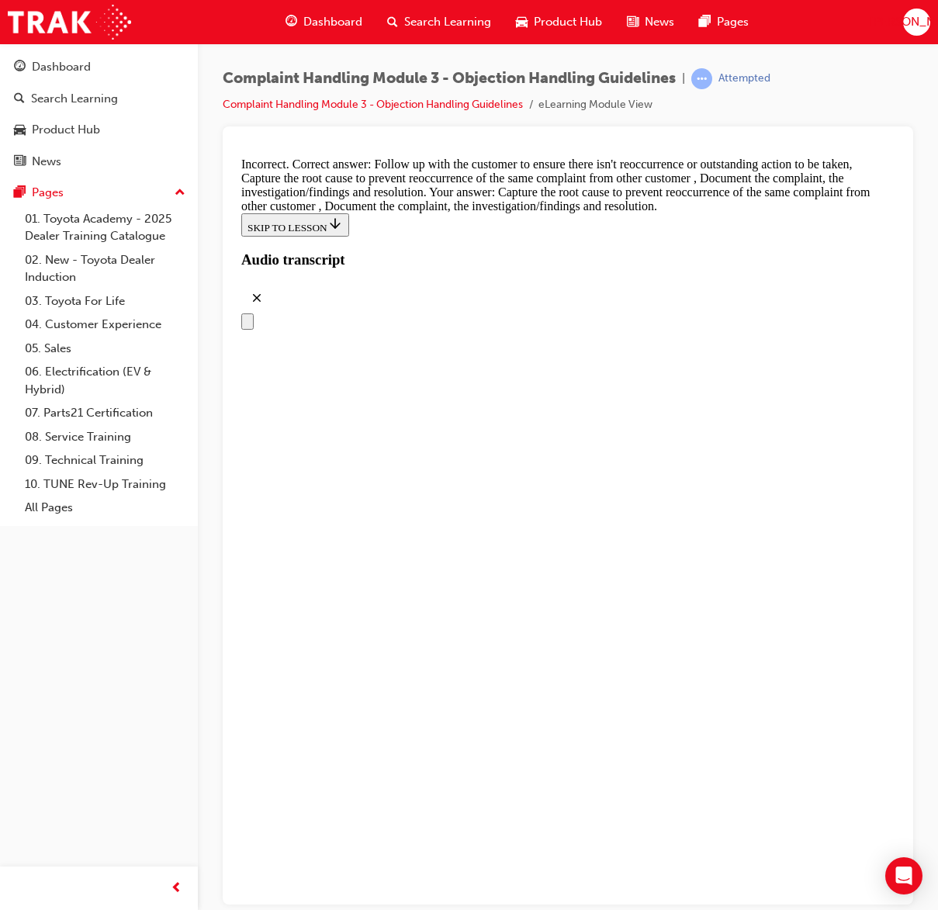
checkbox input "false"
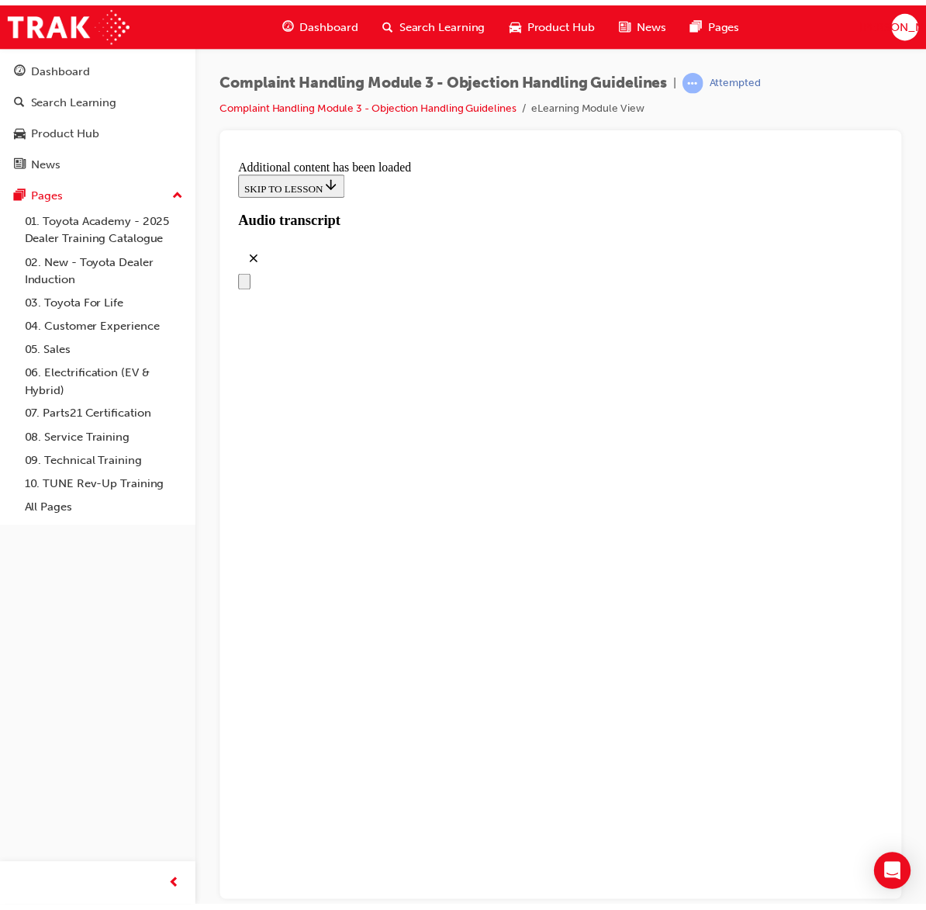
scroll to position [8950, 0]
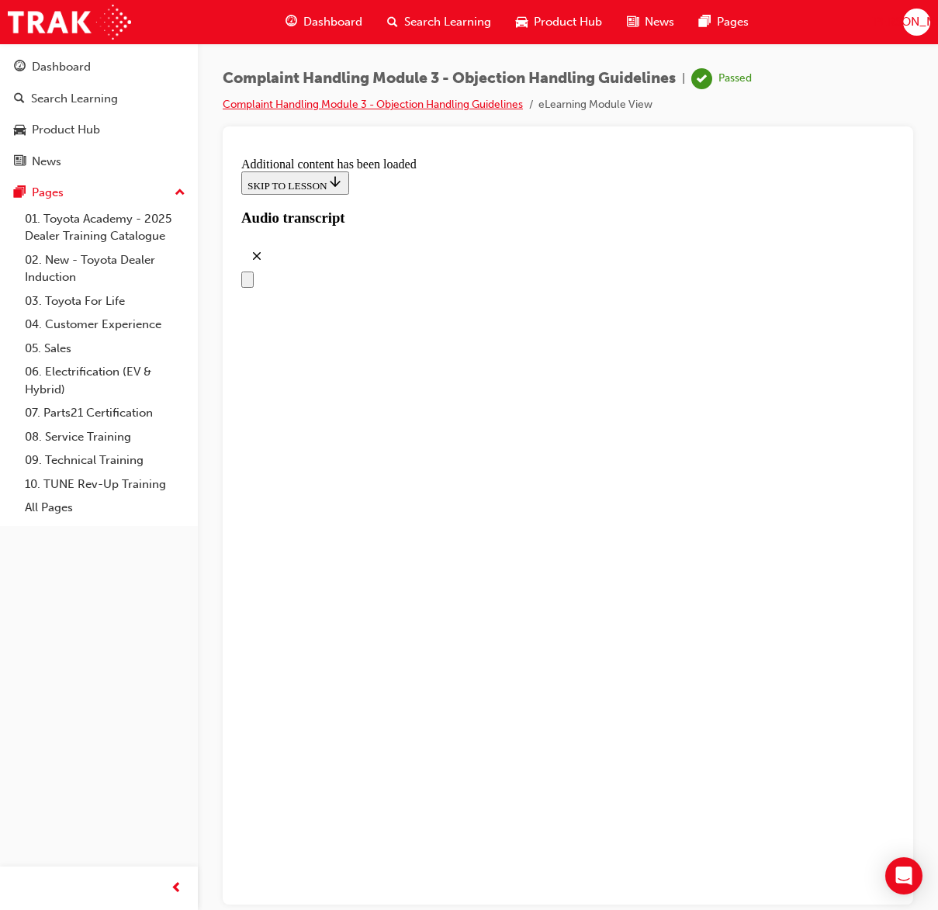
click at [379, 106] on link "Complaint Handling Module 3 - Objection Handling Guidelines" at bounding box center [373, 104] width 300 height 13
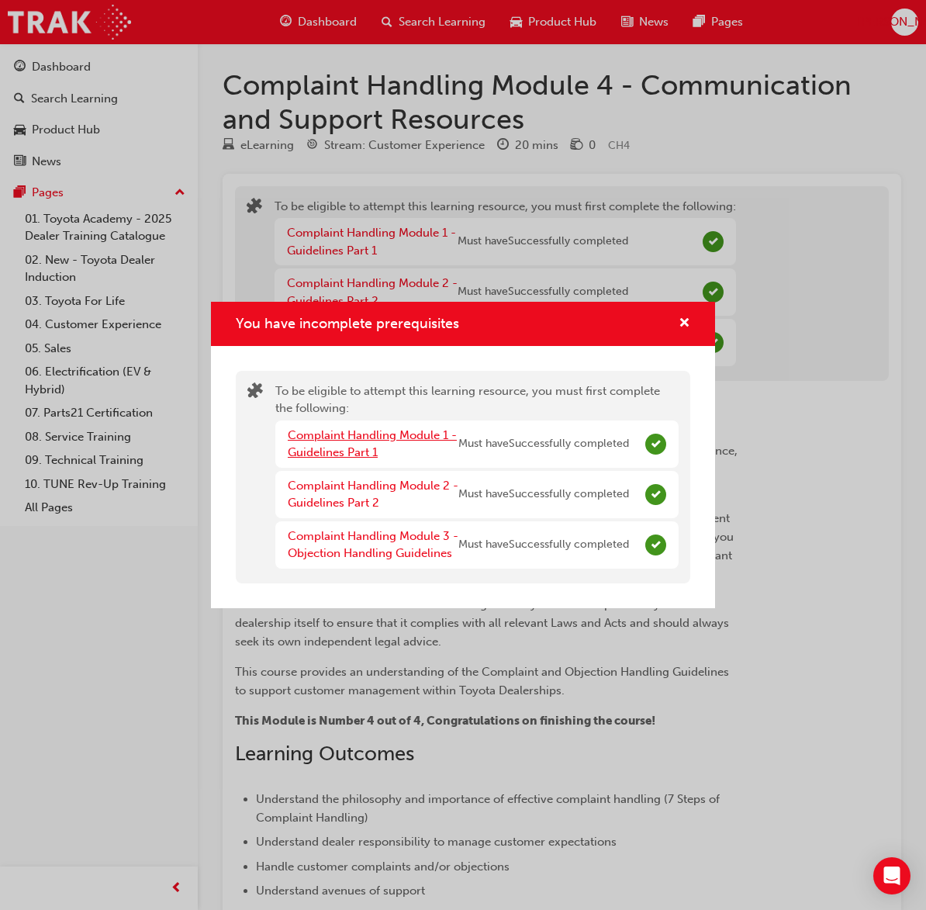
click at [376, 438] on link "Complaint Handling Module 1 - Guidelines Part 1" at bounding box center [372, 444] width 169 height 32
click at [687, 325] on span "cross-icon" at bounding box center [685, 324] width 12 height 14
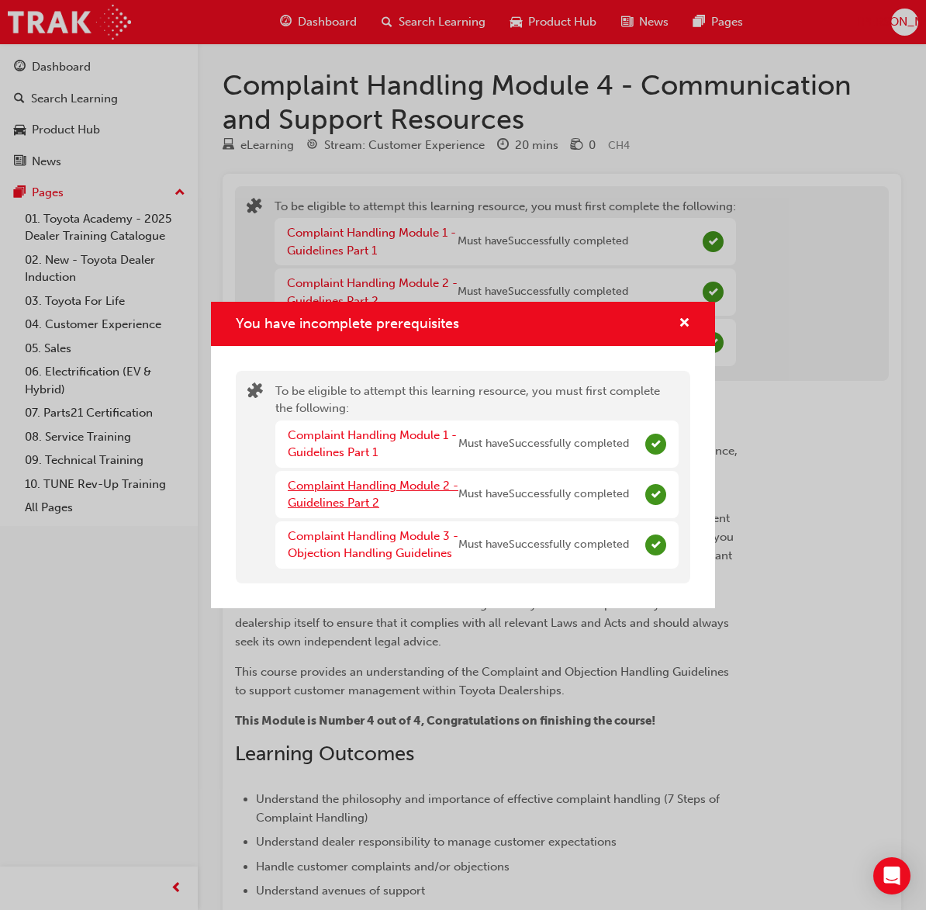
click at [337, 486] on link "Complaint Handling Module 2 - Guidelines Part 2" at bounding box center [373, 495] width 171 height 32
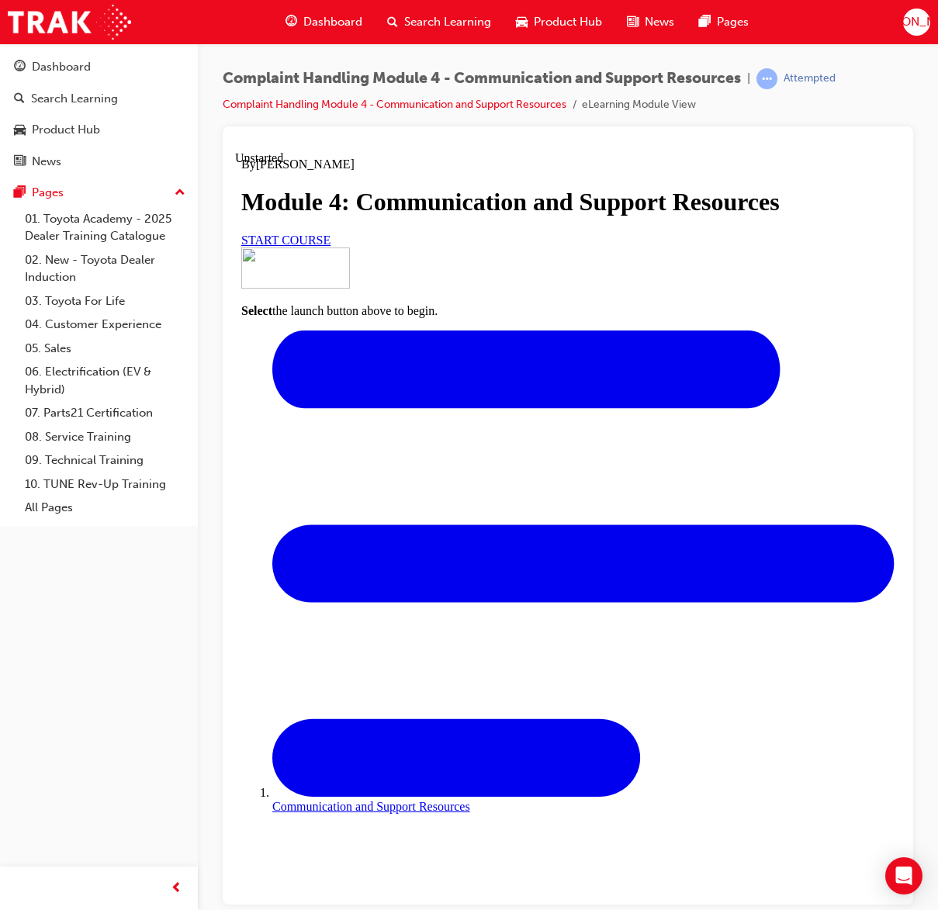
click at [330, 246] on link "START COURSE" at bounding box center [285, 239] width 89 height 13
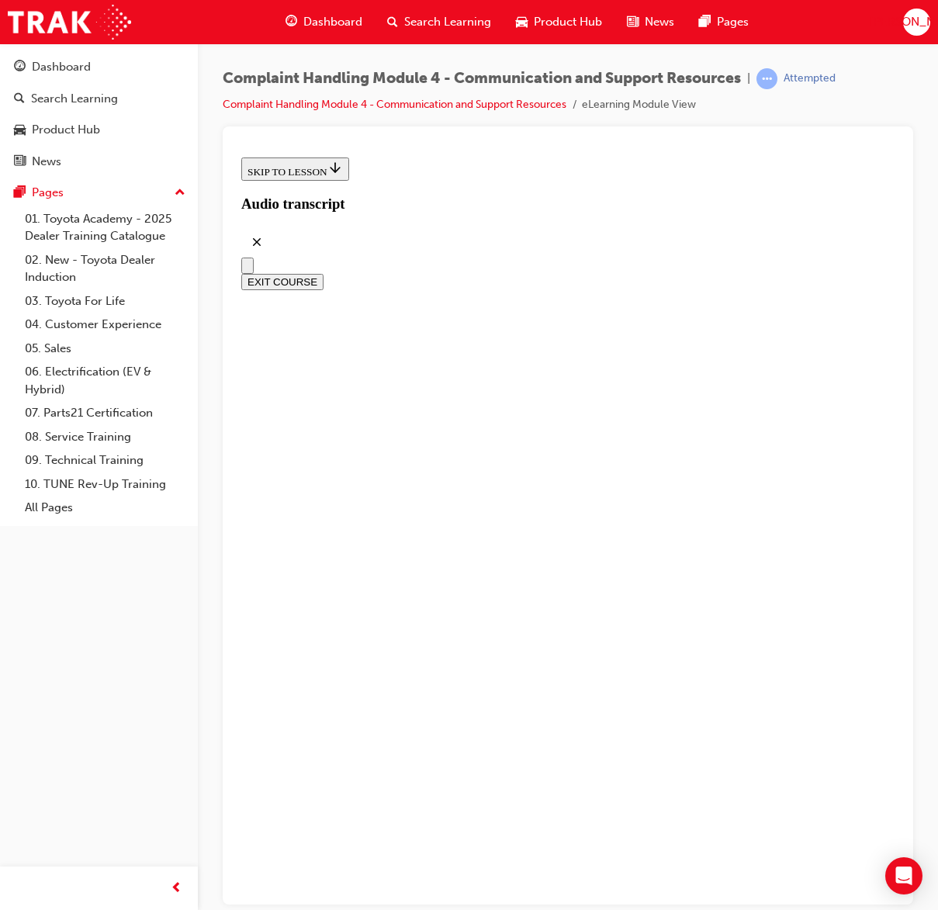
scroll to position [310, 0]
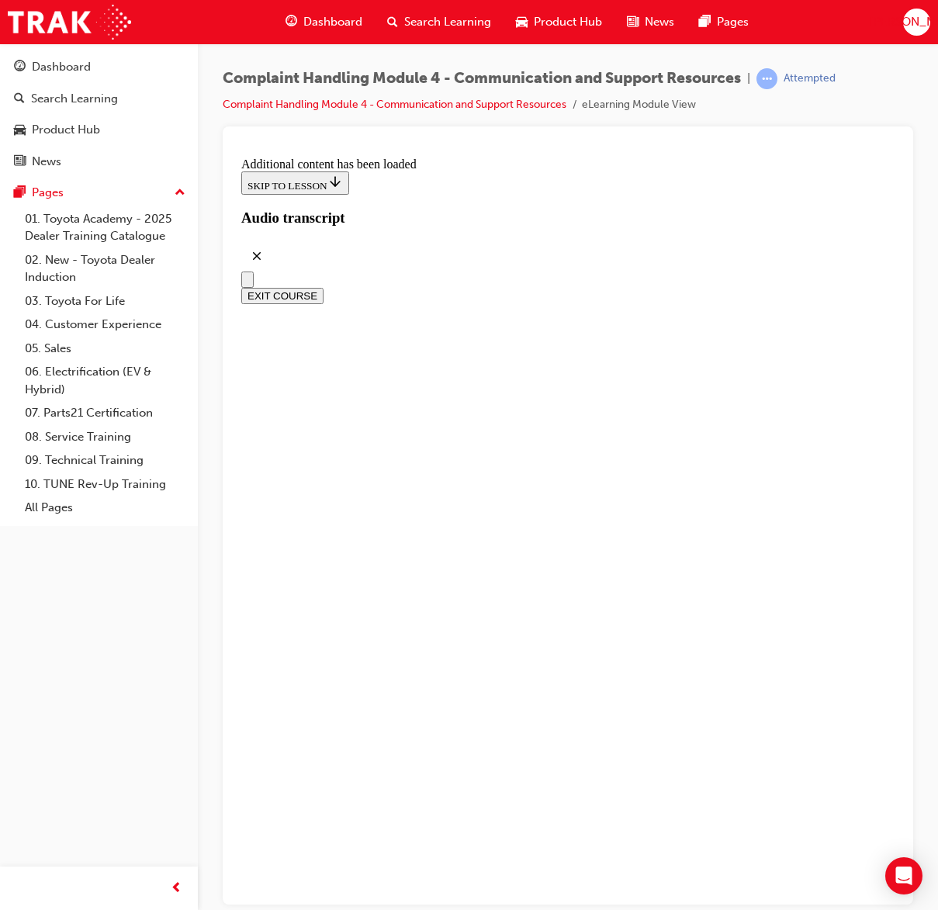
radio input "true"
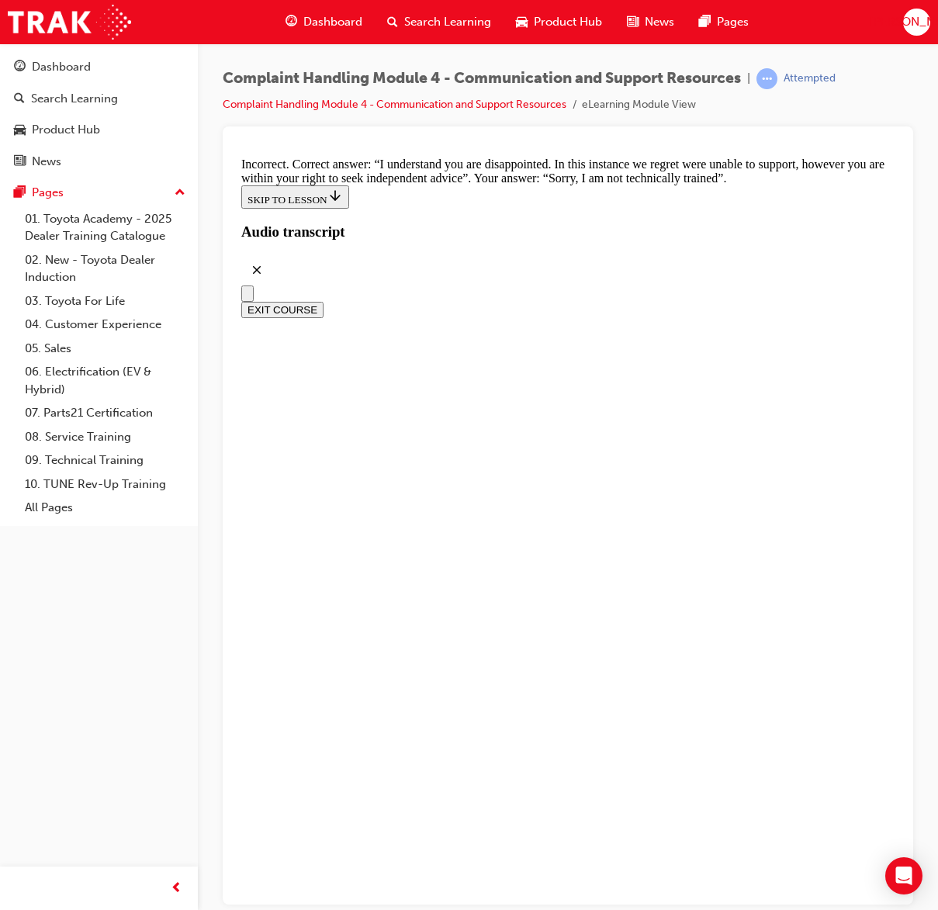
radio input "true"
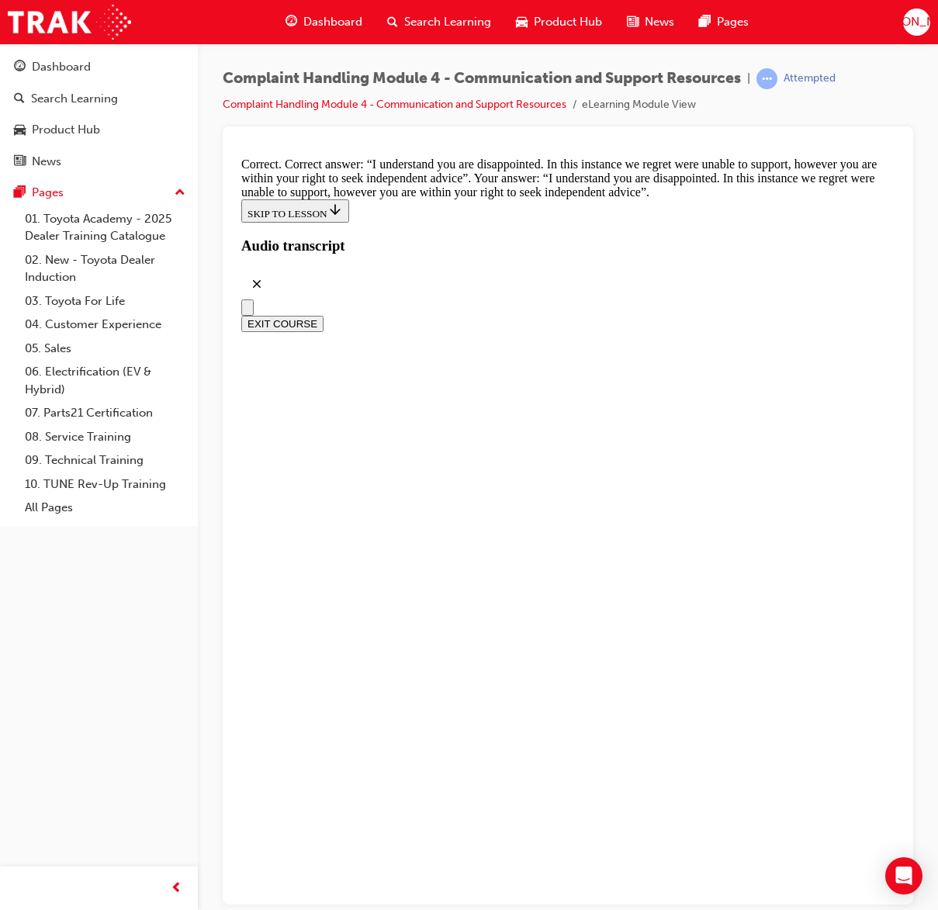
scroll to position [10978, 0]
checkbox input "true"
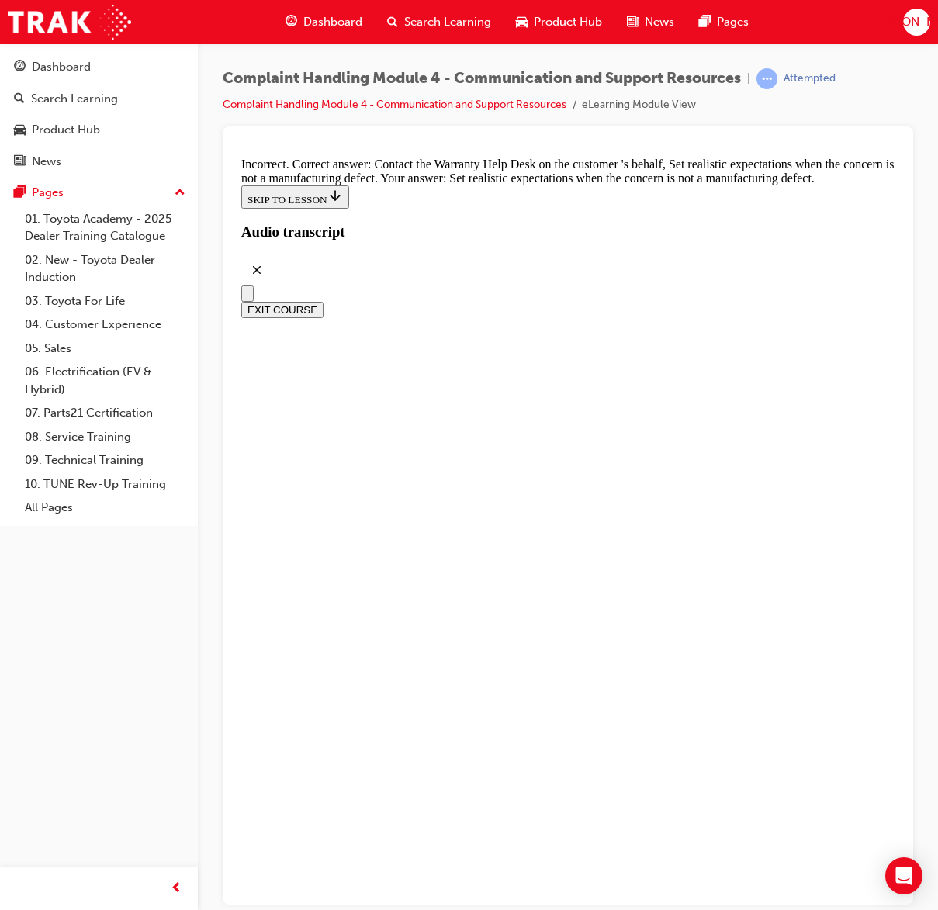
checkbox input "true"
drag, startPoint x: 344, startPoint y: 578, endPoint x: 372, endPoint y: 596, distance: 33.8
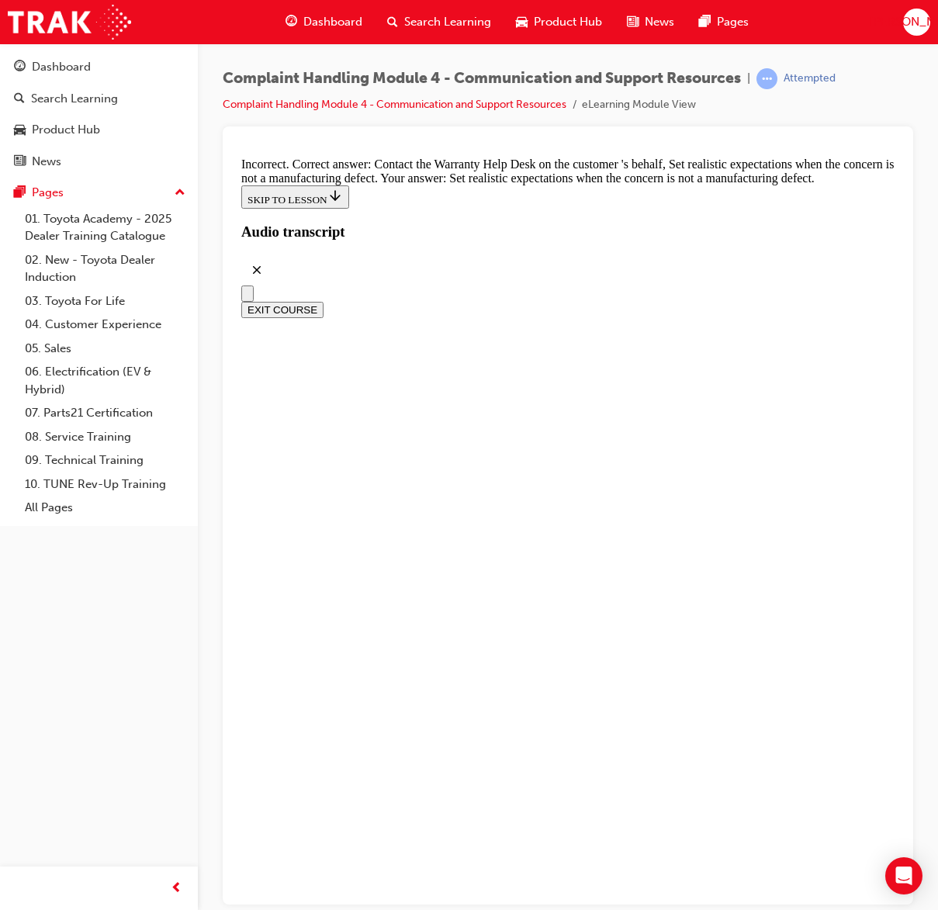
checkbox input "false"
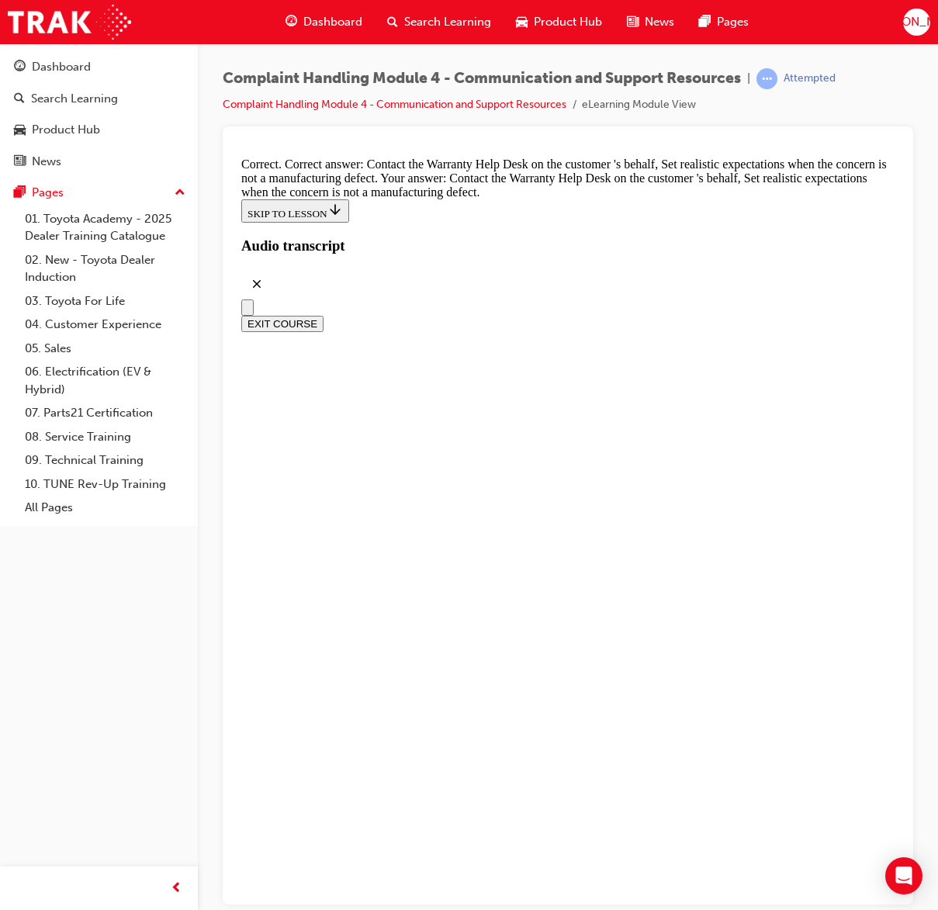
scroll to position [11599, 0]
drag, startPoint x: 340, startPoint y: 537, endPoint x: 393, endPoint y: 572, distance: 63.9
checkbox input "true"
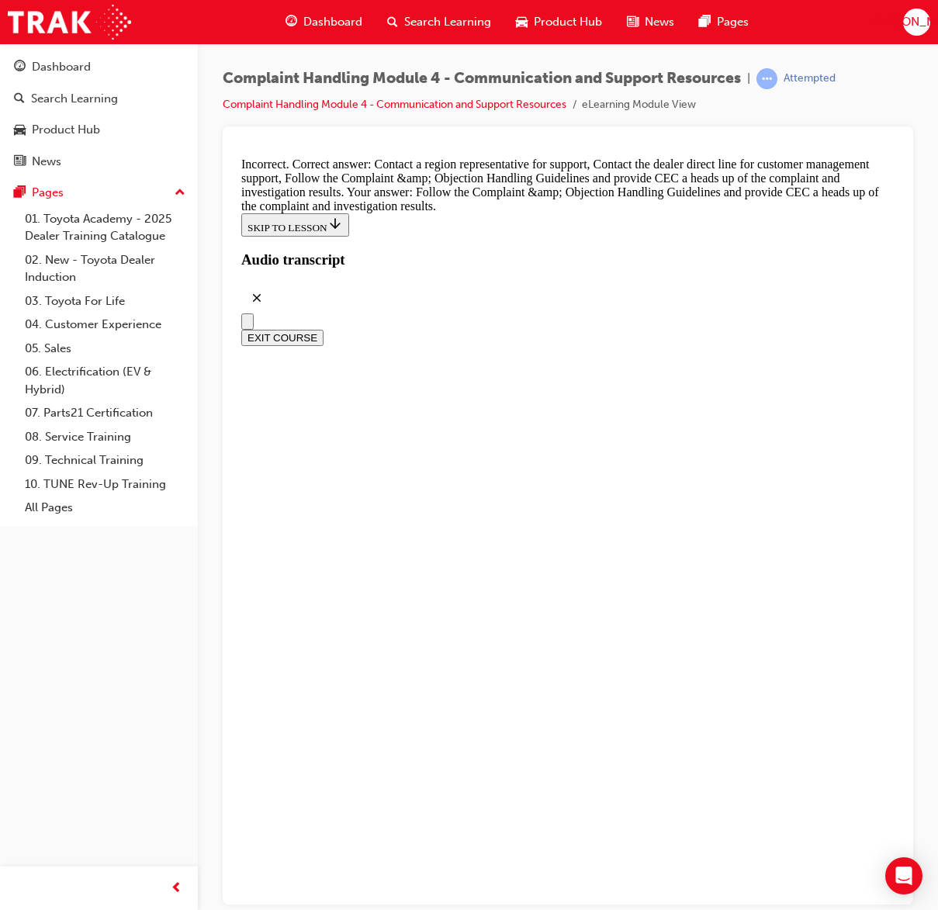
checkbox input "true"
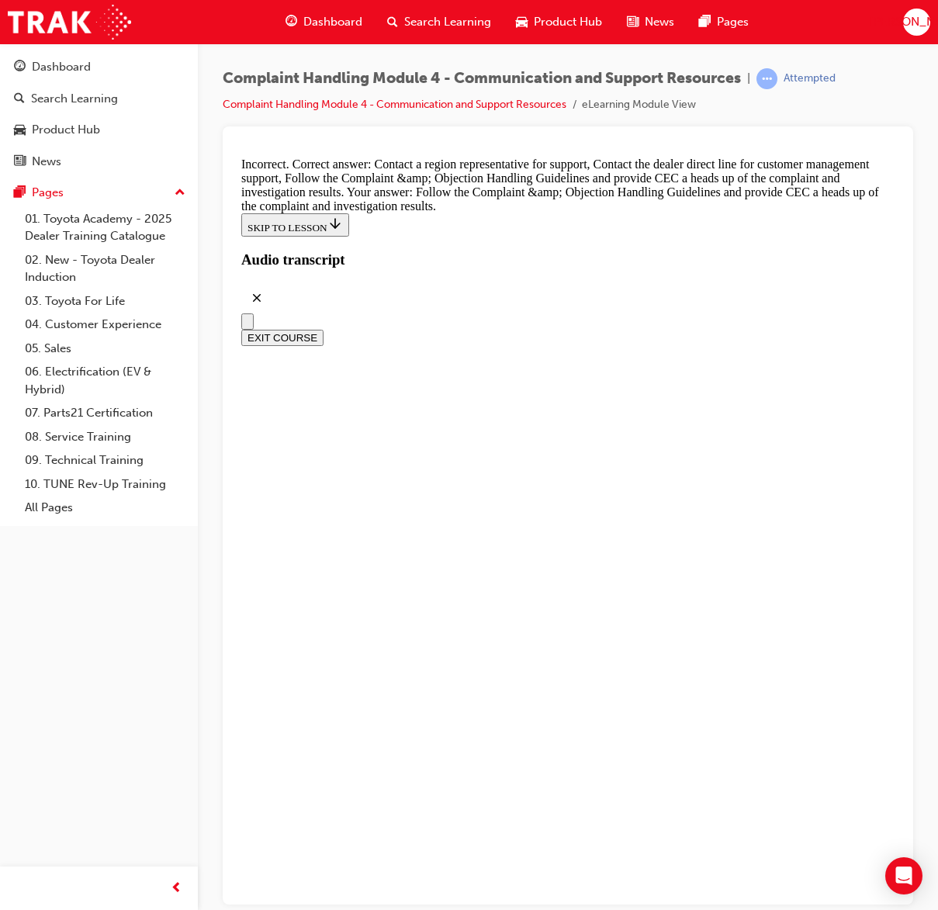
checkbox input "true"
checkbox input "false"
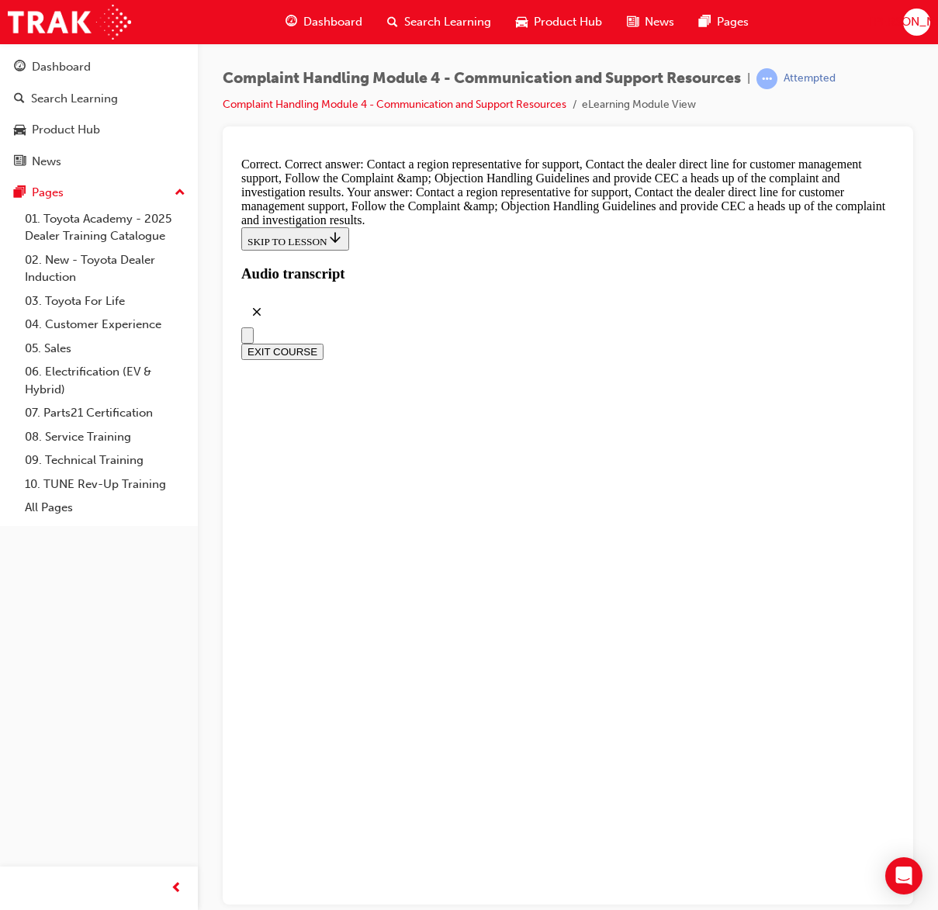
scroll to position [12219, 0]
radio input "true"
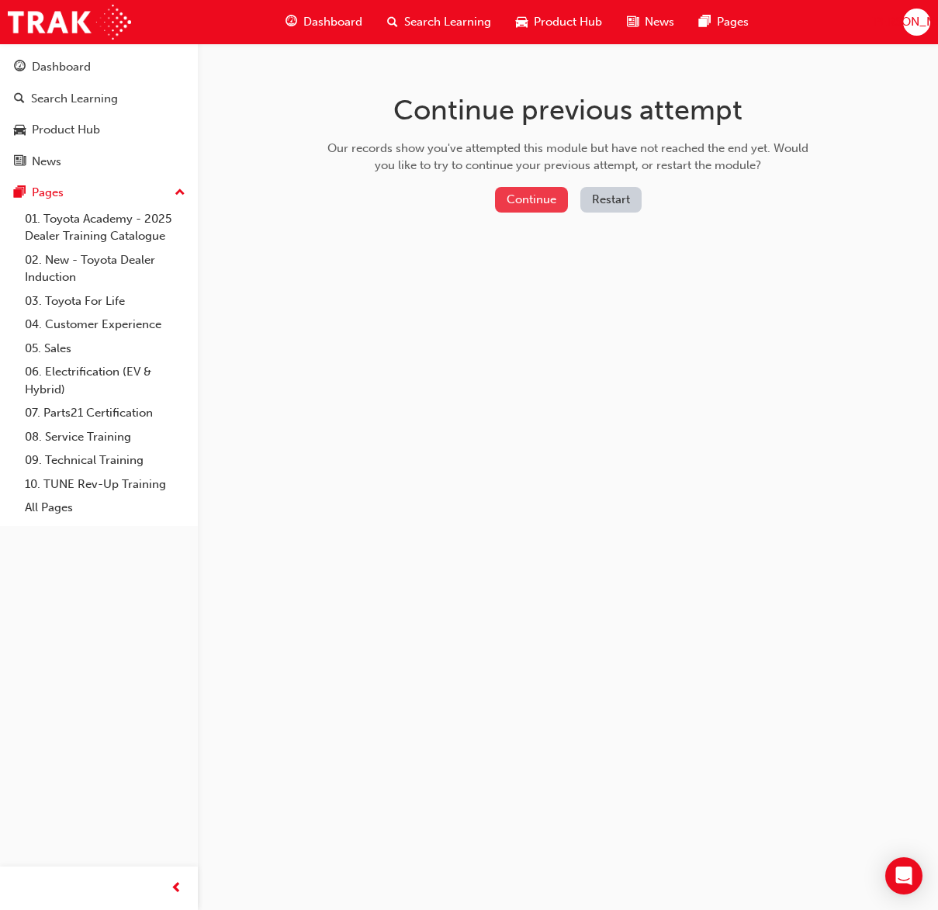
click at [543, 197] on button "Continue" at bounding box center [531, 200] width 73 height 26
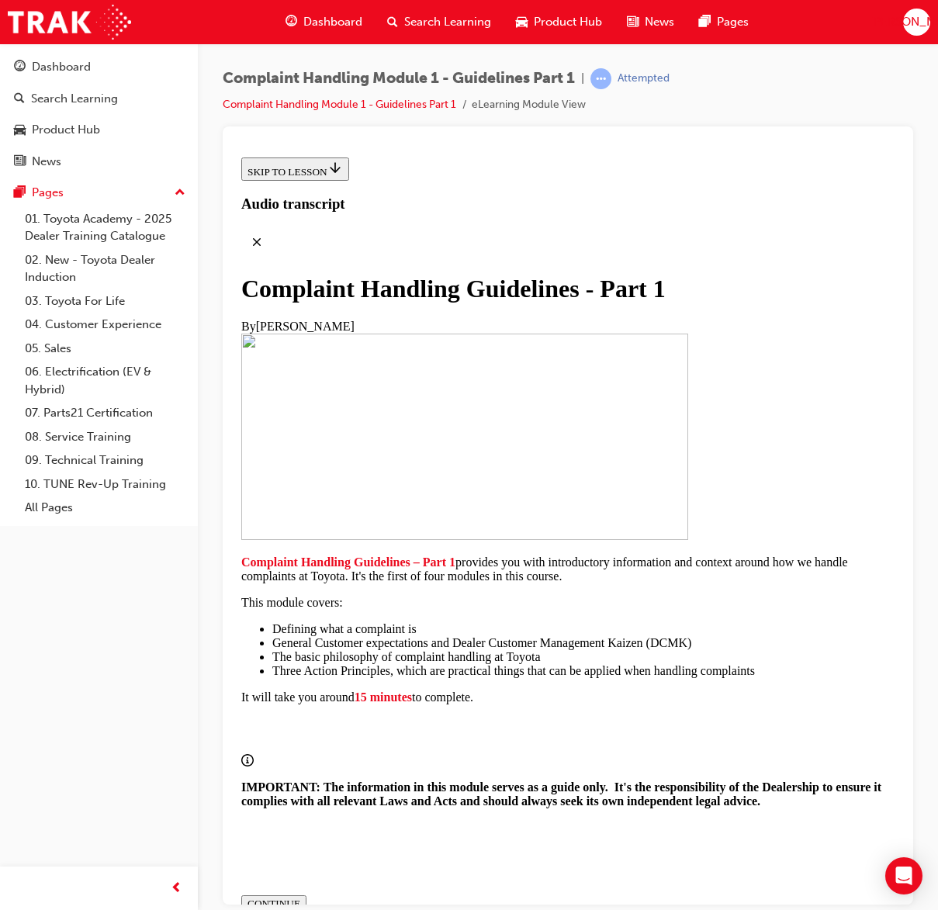
scroll to position [260, 0]
click at [306, 894] on button "CONTINUE" at bounding box center [273, 902] width 65 height 17
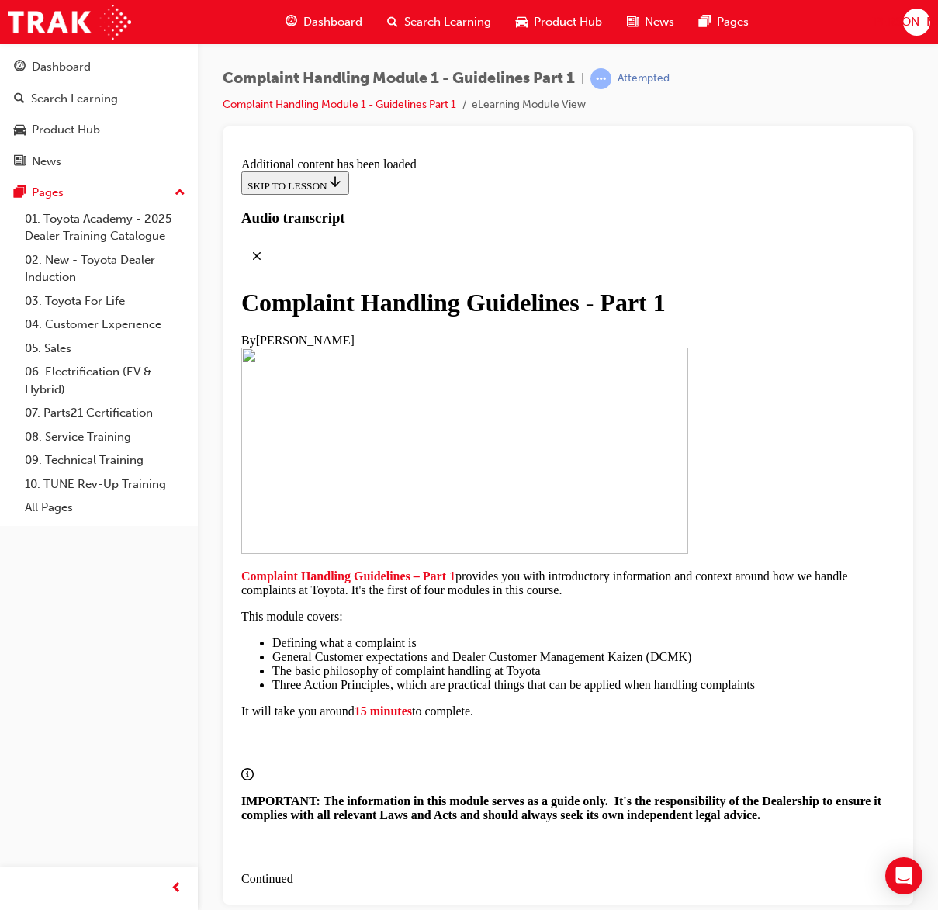
scroll to position [979, 0]
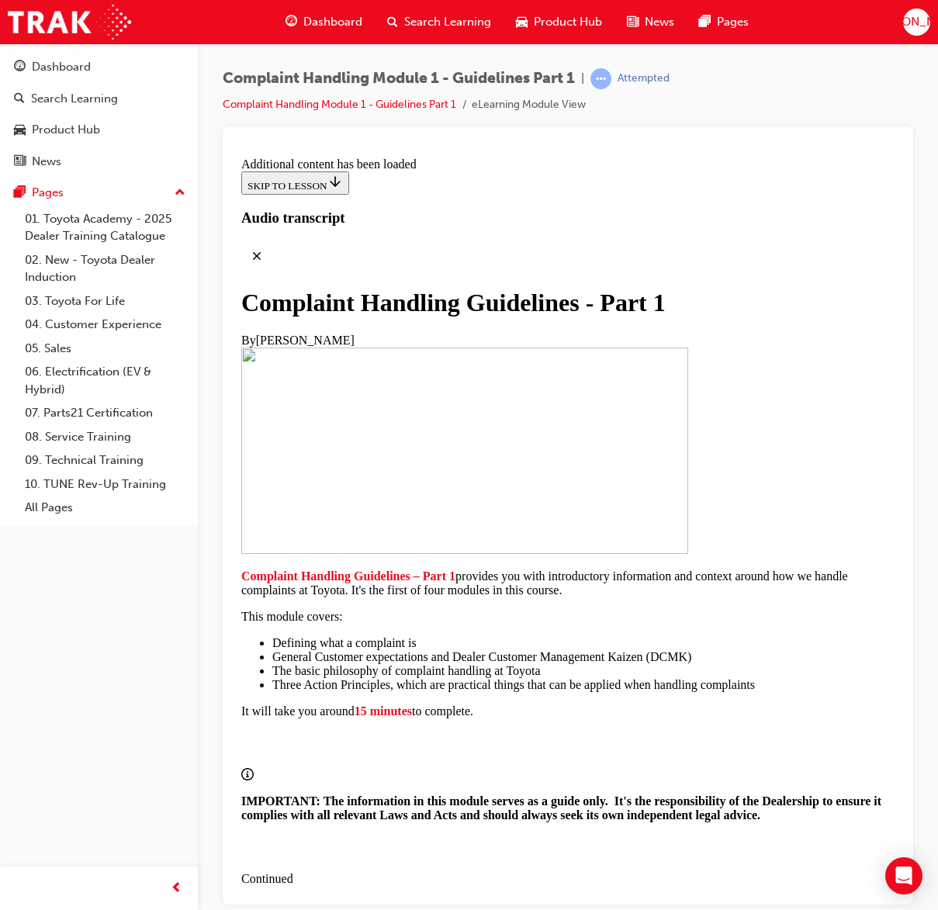
scroll to position [1912, 0]
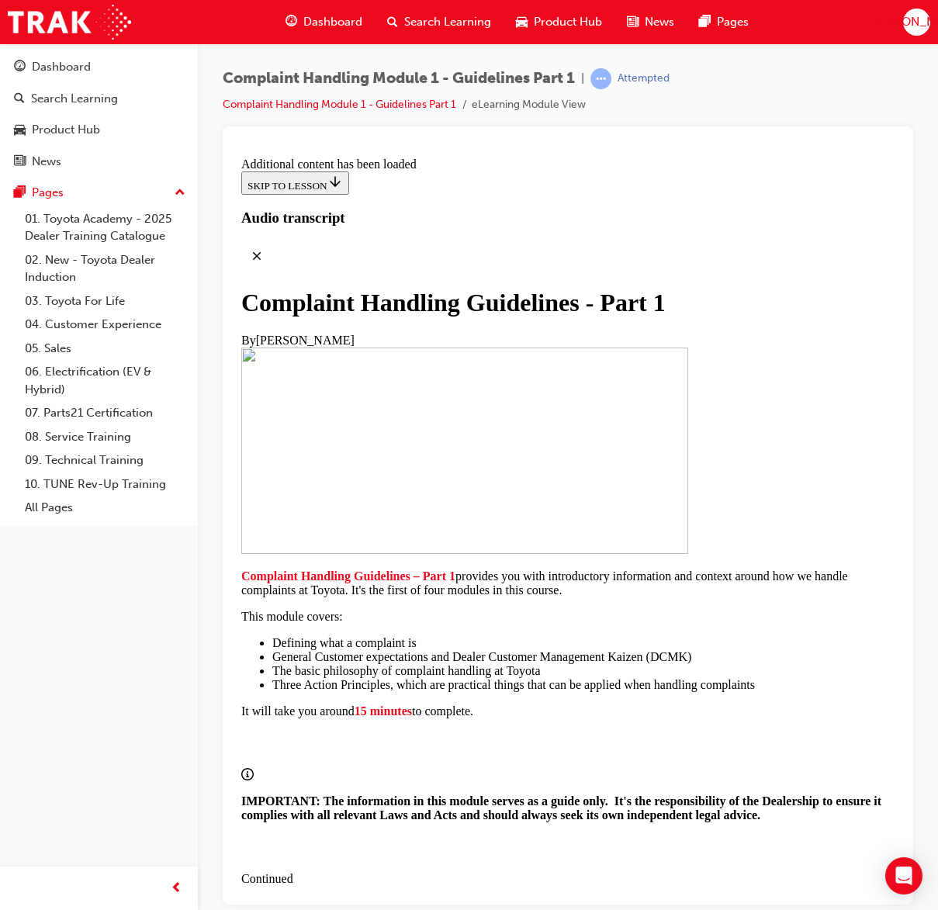
scroll to position [3533, 0]
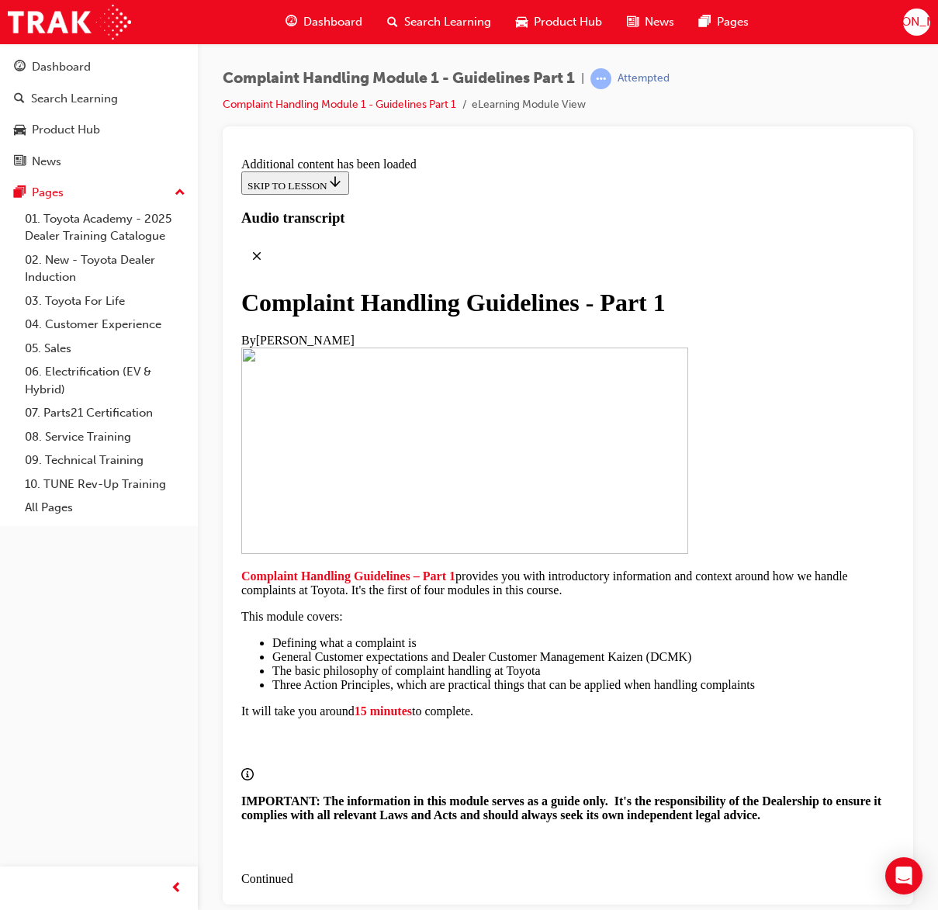
radio input "true"
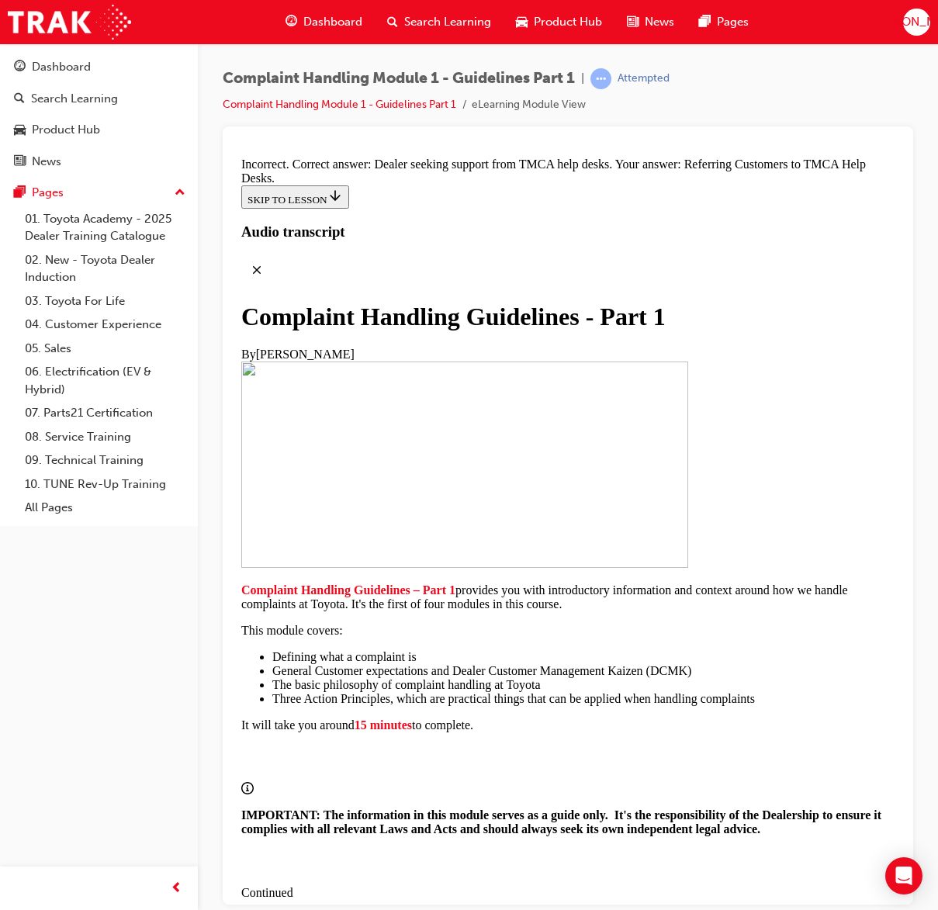
radio input "true"
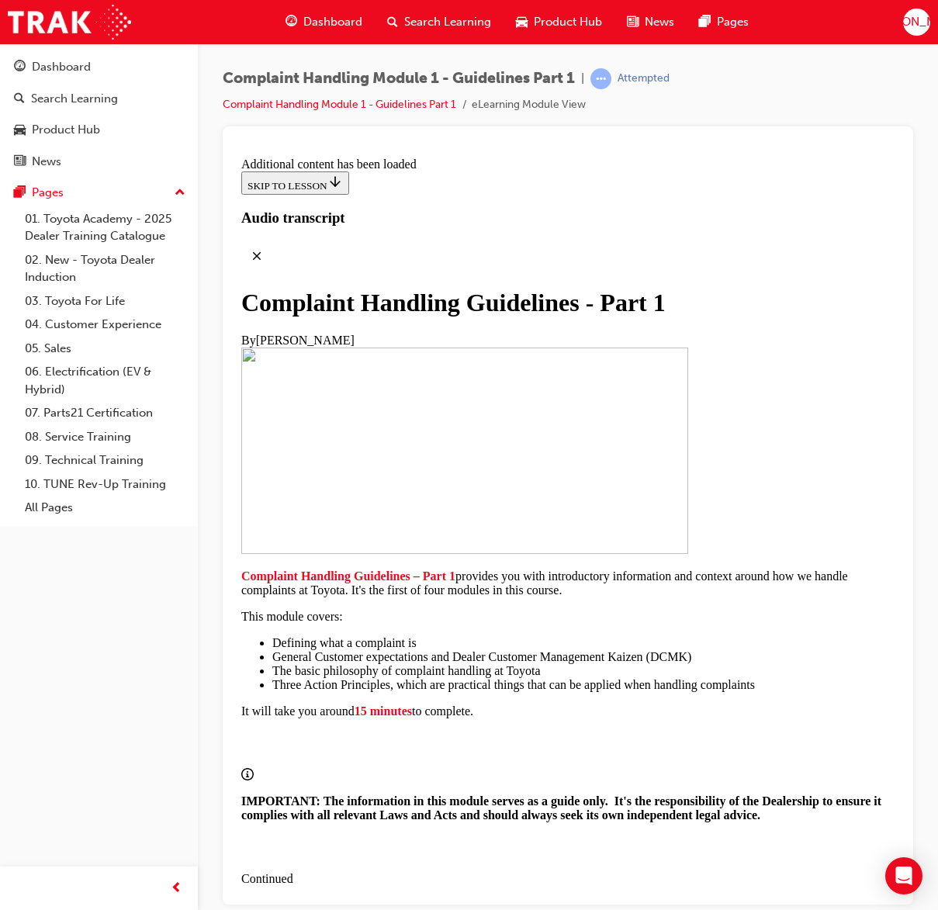
scroll to position [11772, 0]
